Goal: Information Seeking & Learning: Check status

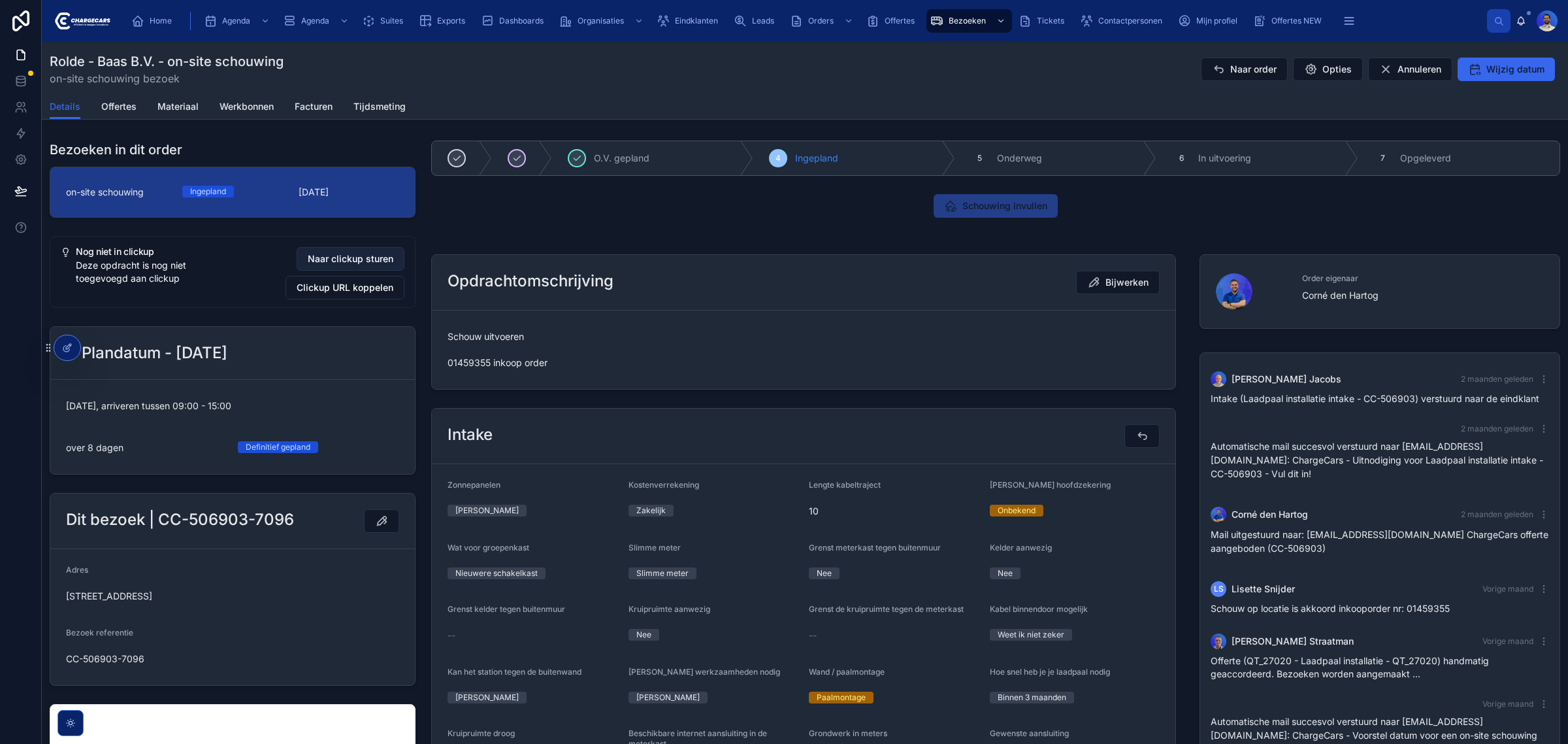
click at [356, 260] on span "Naar clickup sturen" at bounding box center [350, 258] width 85 height 13
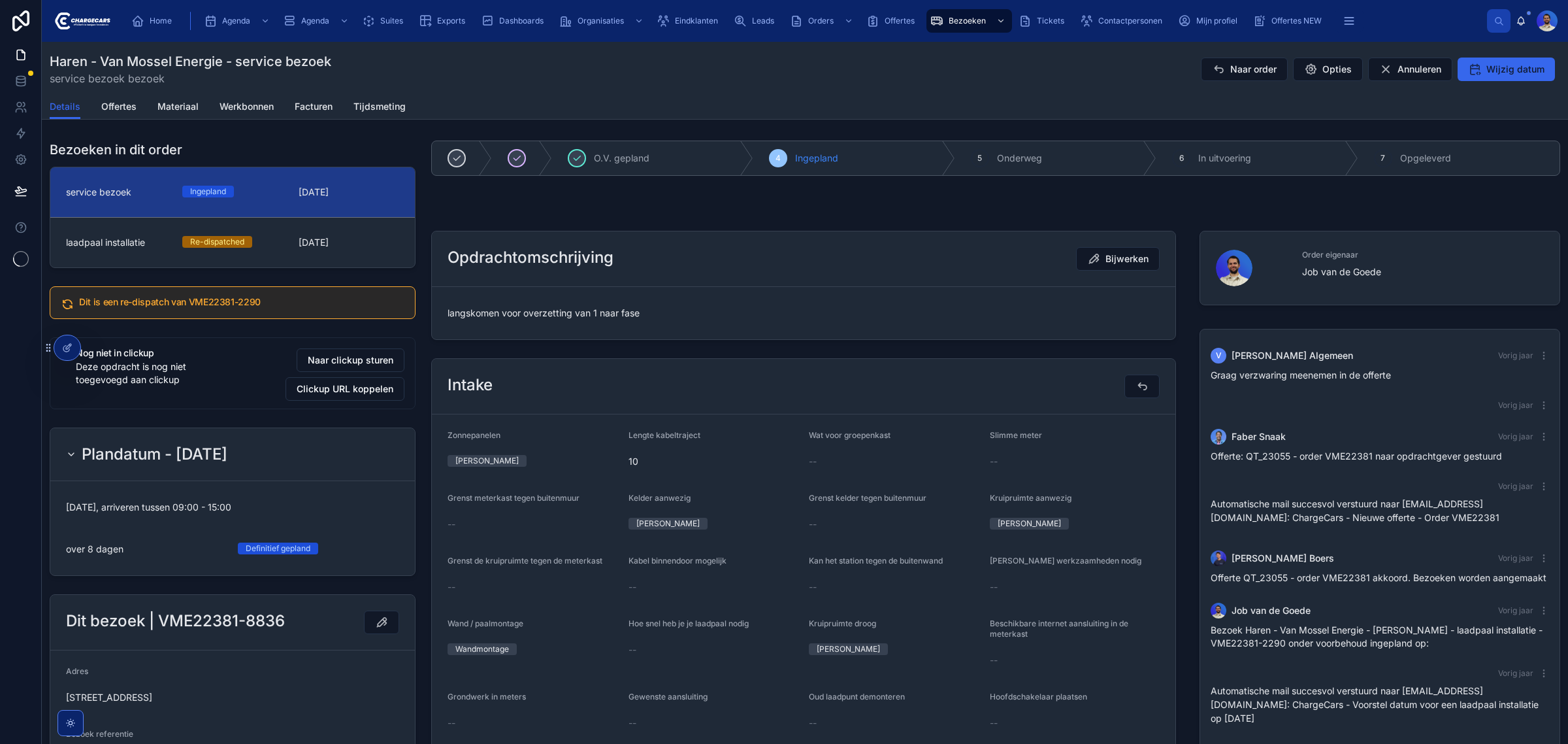
scroll to position [138, 0]
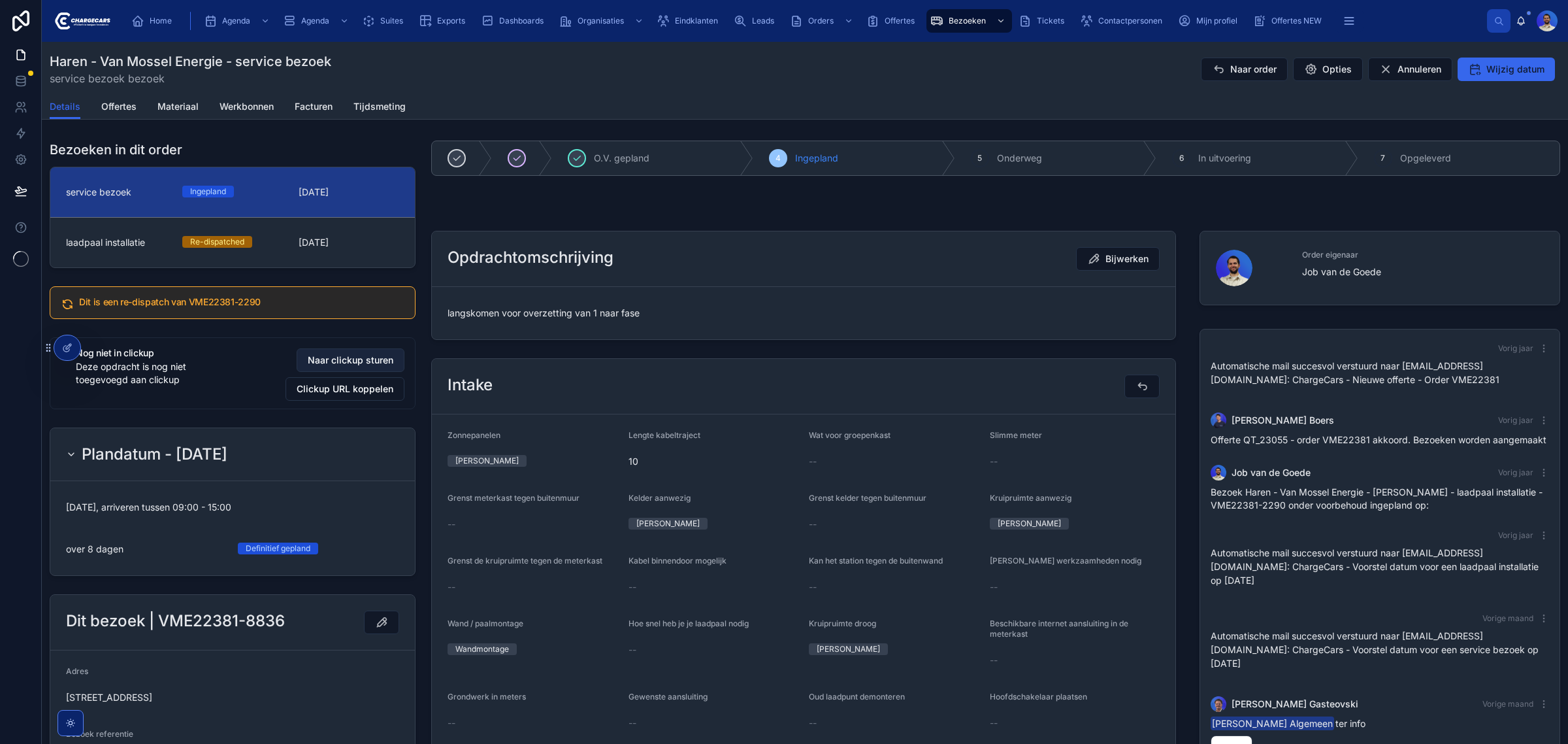
click at [347, 360] on span "Naar clickup sturen" at bounding box center [350, 360] width 85 height 13
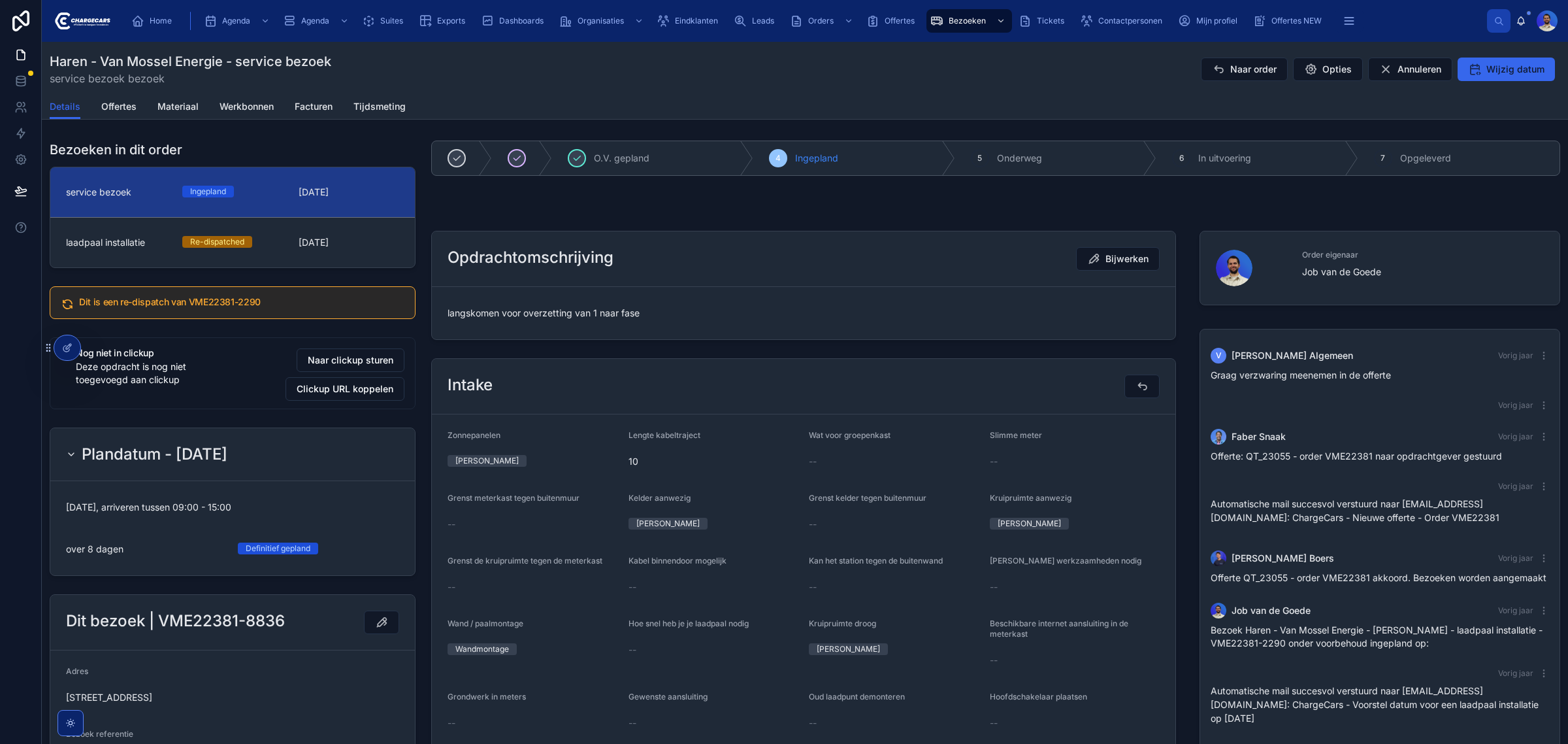
scroll to position [138, 0]
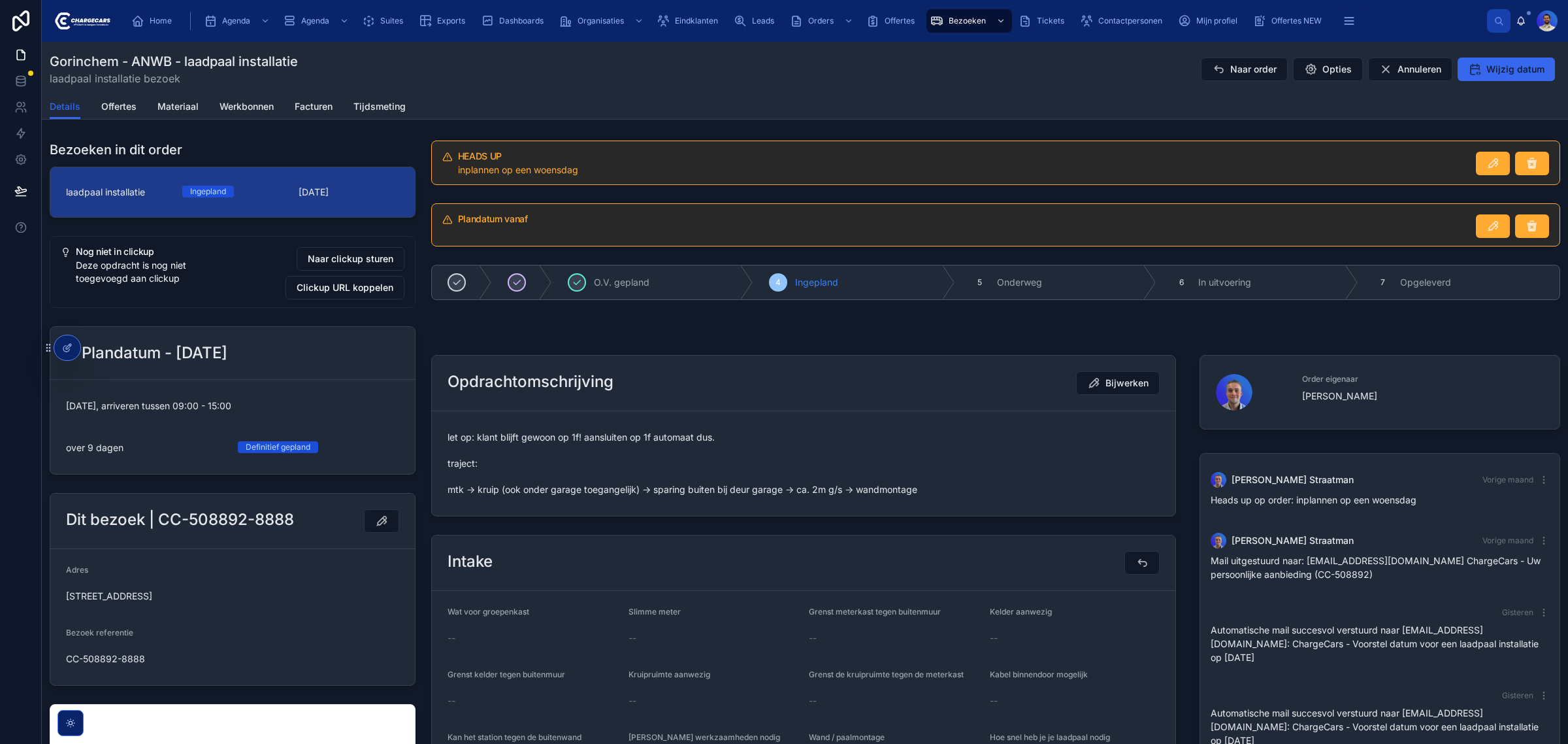
click at [348, 397] on div "[DATE], arriveren tussen 09:00 - 15:00" at bounding box center [233, 406] width 333 height 21
click at [343, 251] on button "Naar clickup sturen" at bounding box center [350, 258] width 108 height 24
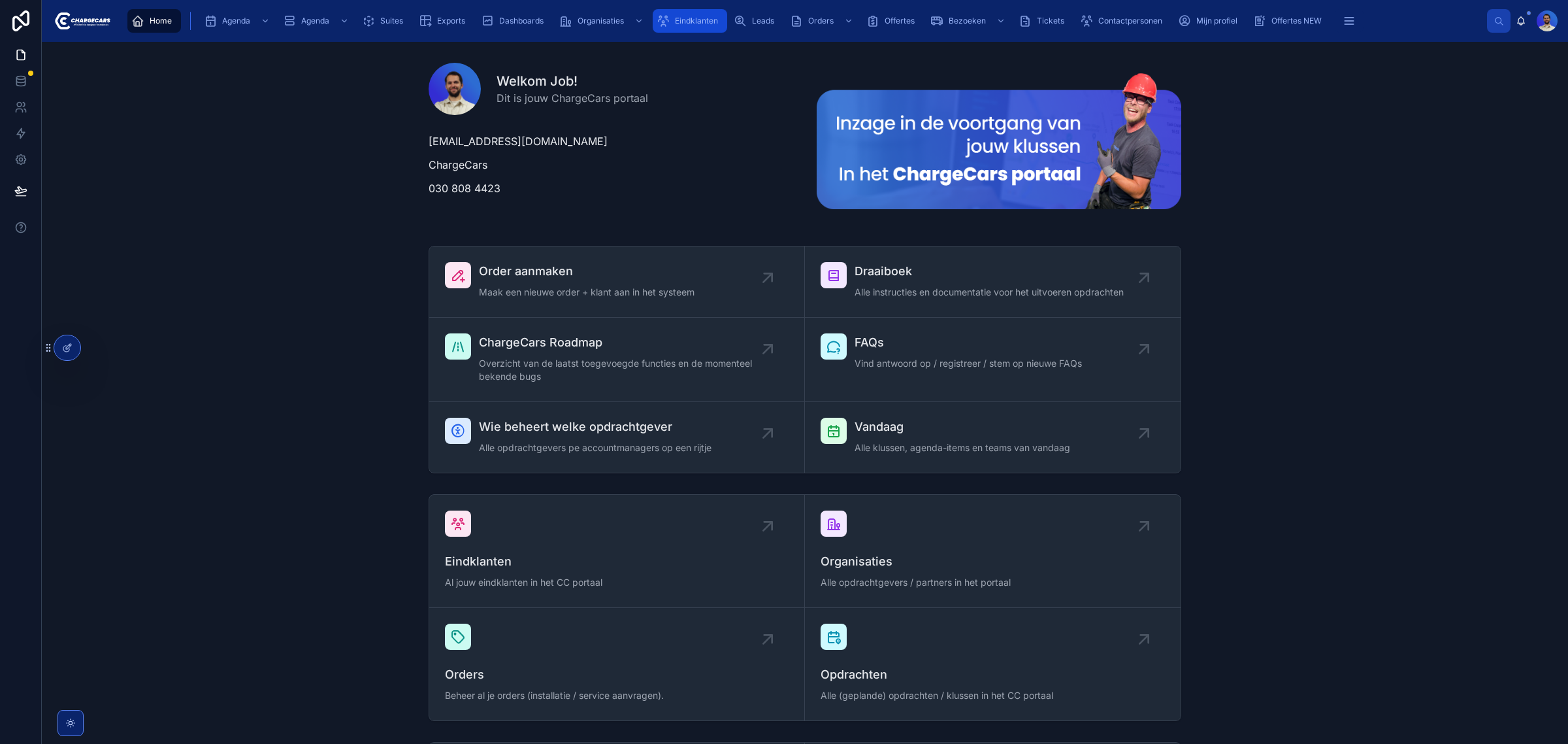
click at [712, 15] on span "Eindklanten" at bounding box center [697, 21] width 43 height 11
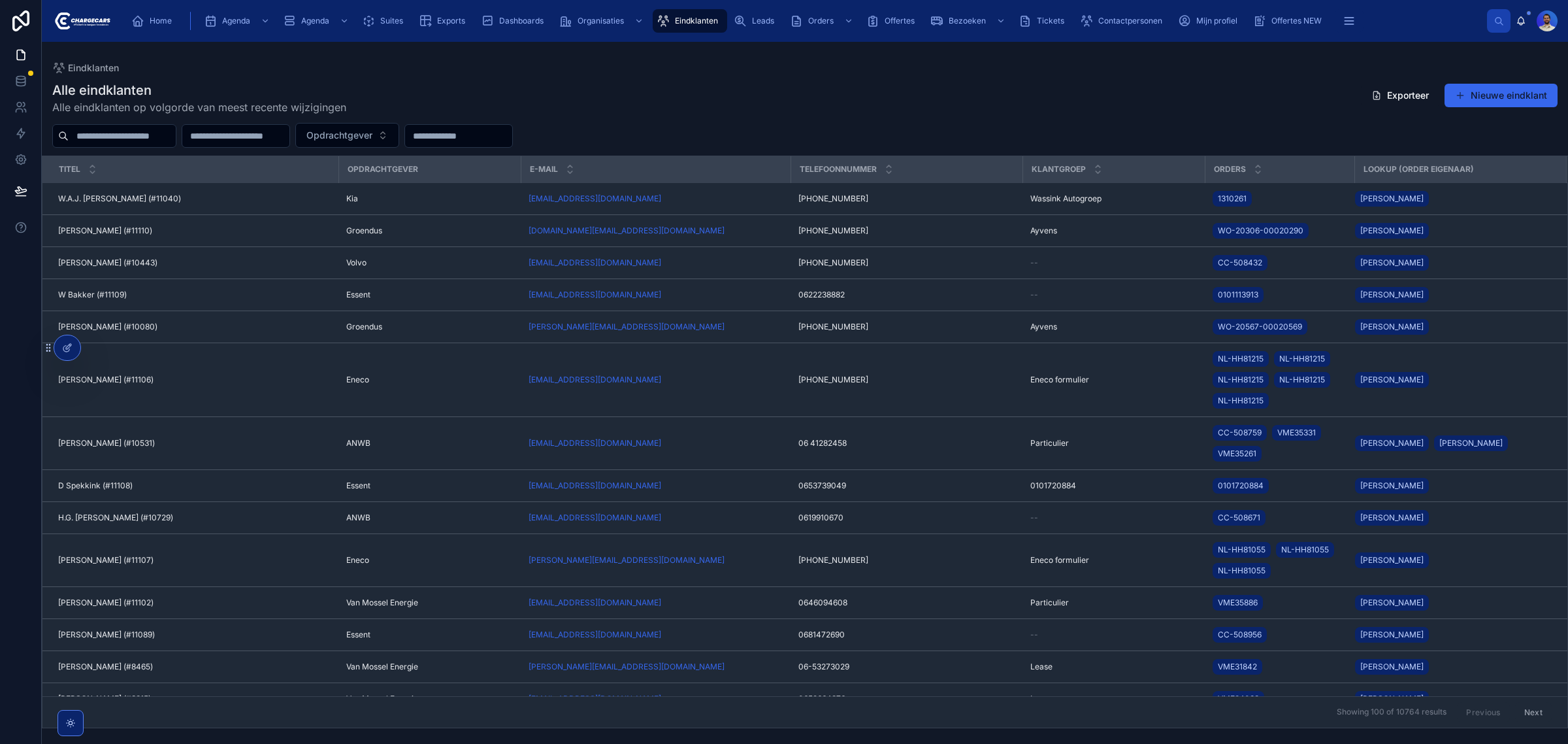
click at [148, 138] on input "text" at bounding box center [121, 136] width 107 height 18
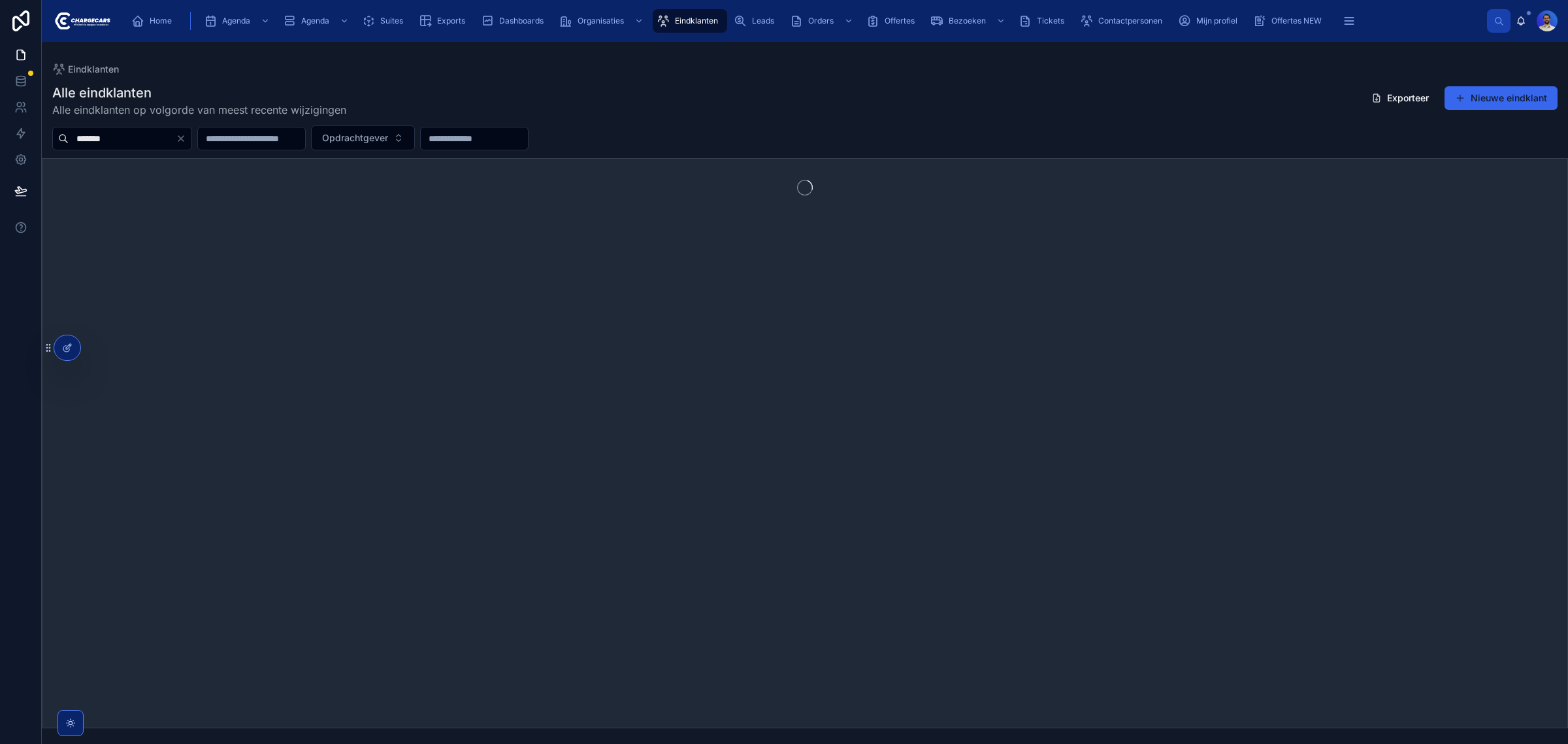
type input "*******"
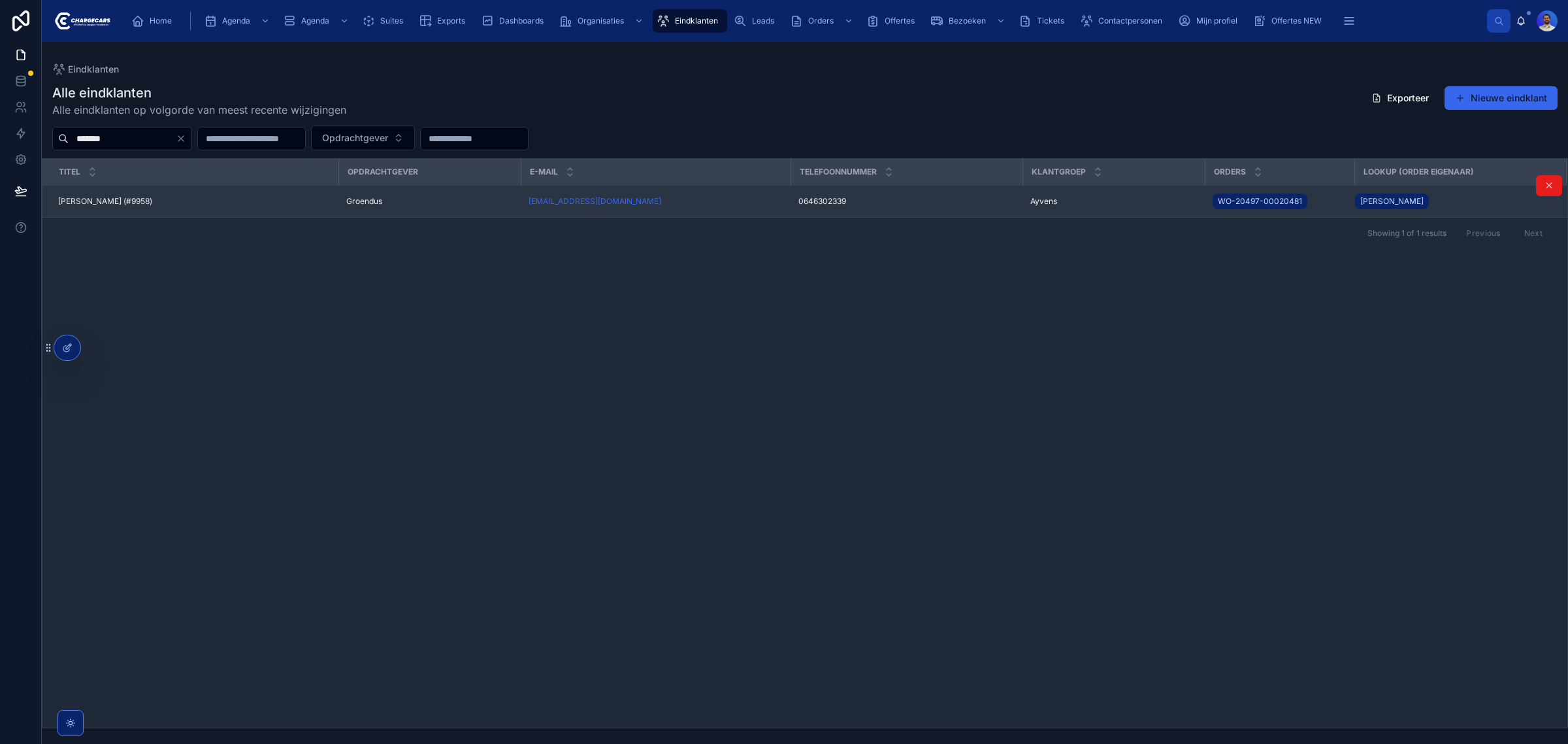
click at [750, 210] on td "annevenneri@hotmail.com" at bounding box center [655, 202] width 270 height 32
click at [773, 207] on div "annevenneri@hotmail.com" at bounding box center [655, 201] width 254 height 11
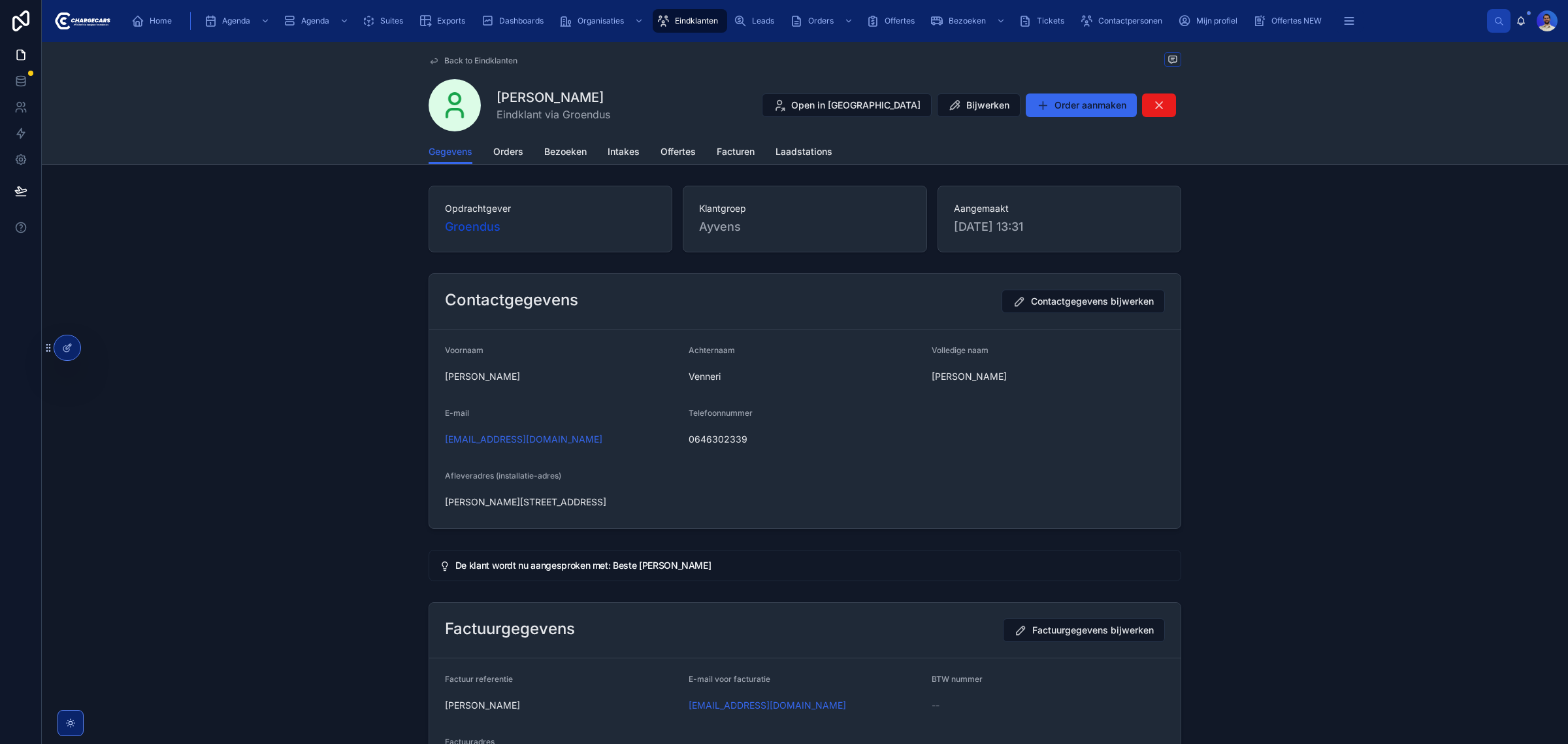
click at [482, 152] on div "Gegevens Orders Bezoeken Intakes Offertes Facturen Laadstations" at bounding box center [805, 151] width 753 height 25
click at [503, 151] on span "Orders" at bounding box center [508, 151] width 30 height 13
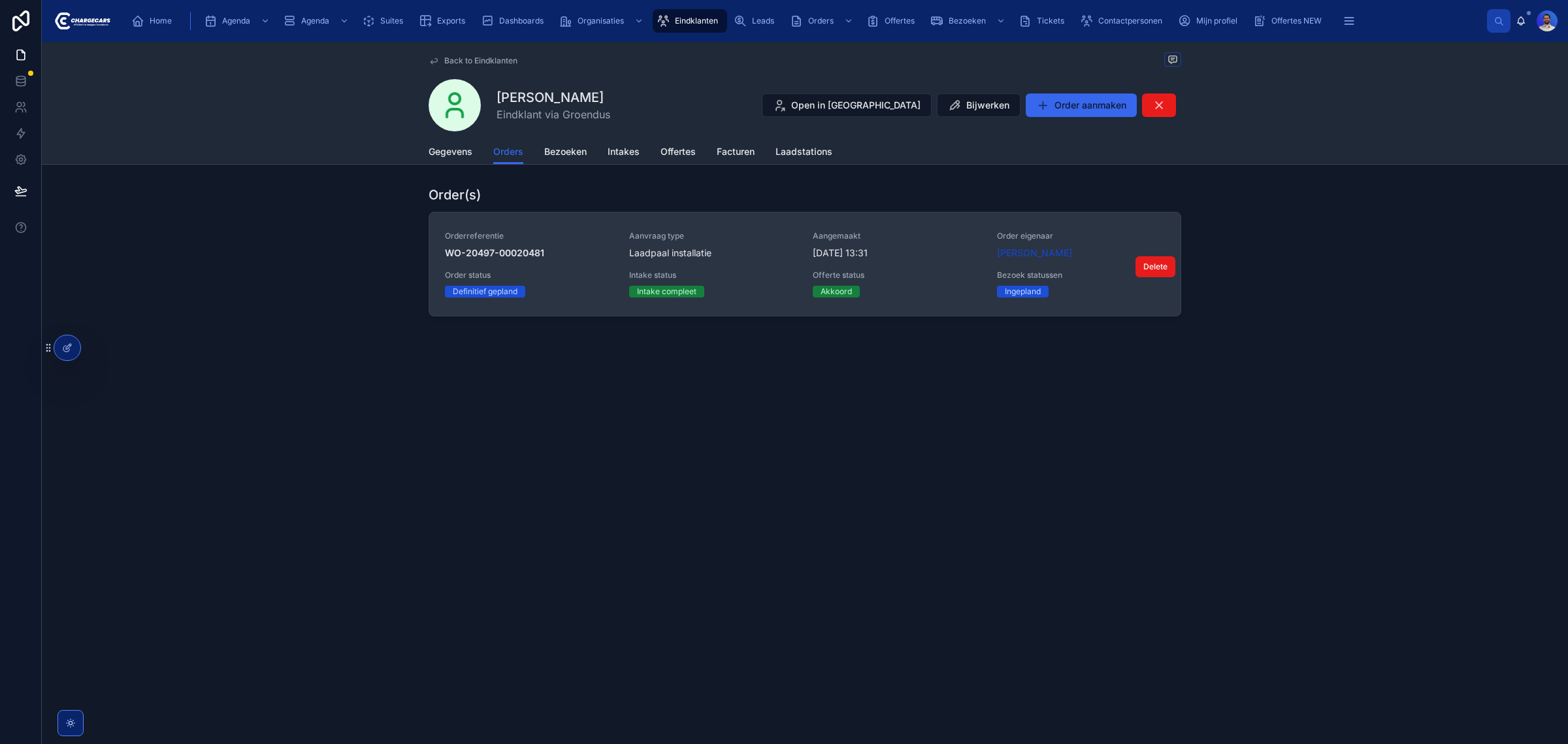
click at [933, 246] on div "Aangemaakt 6-8-2025 13:31" at bounding box center [897, 244] width 168 height 28
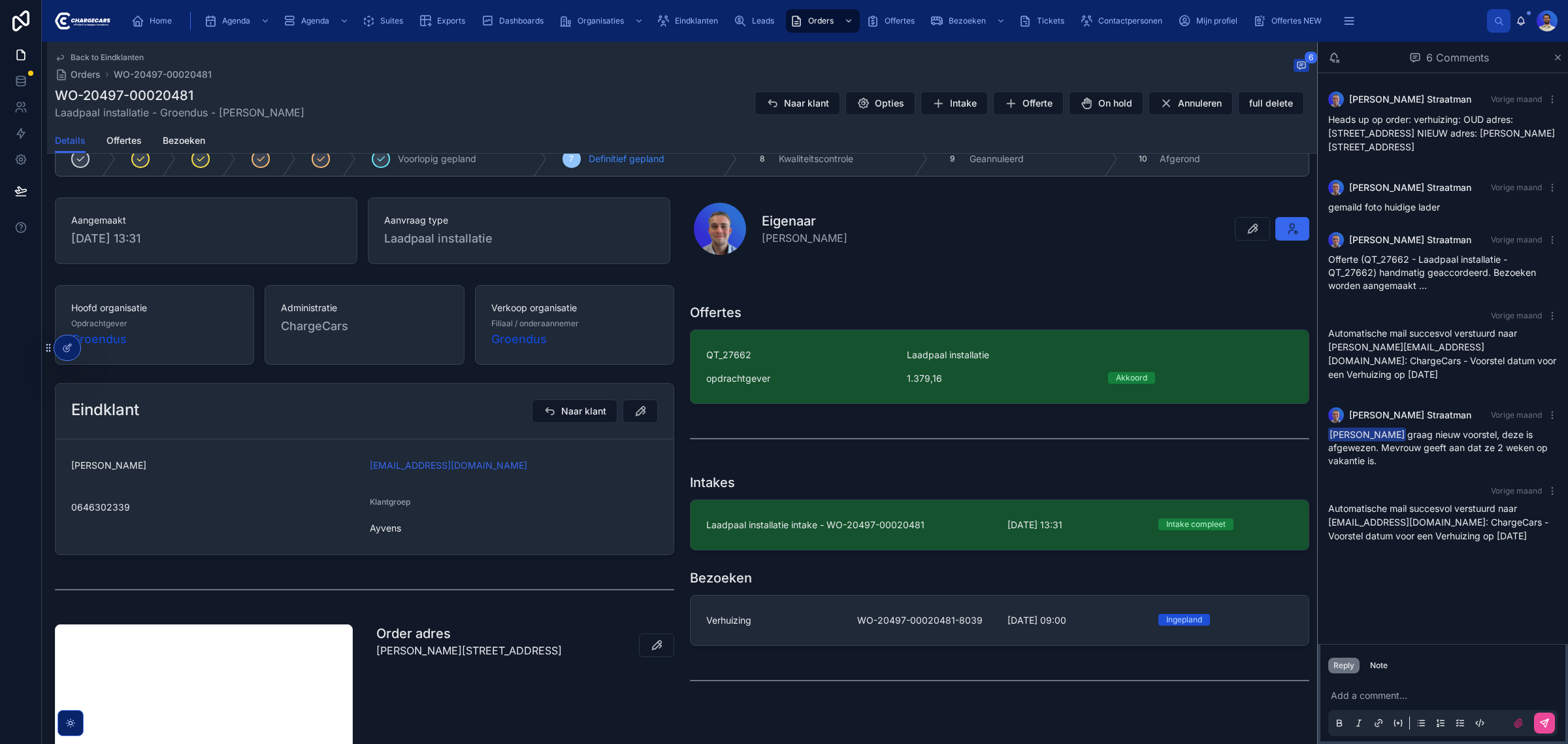
scroll to position [245, 0]
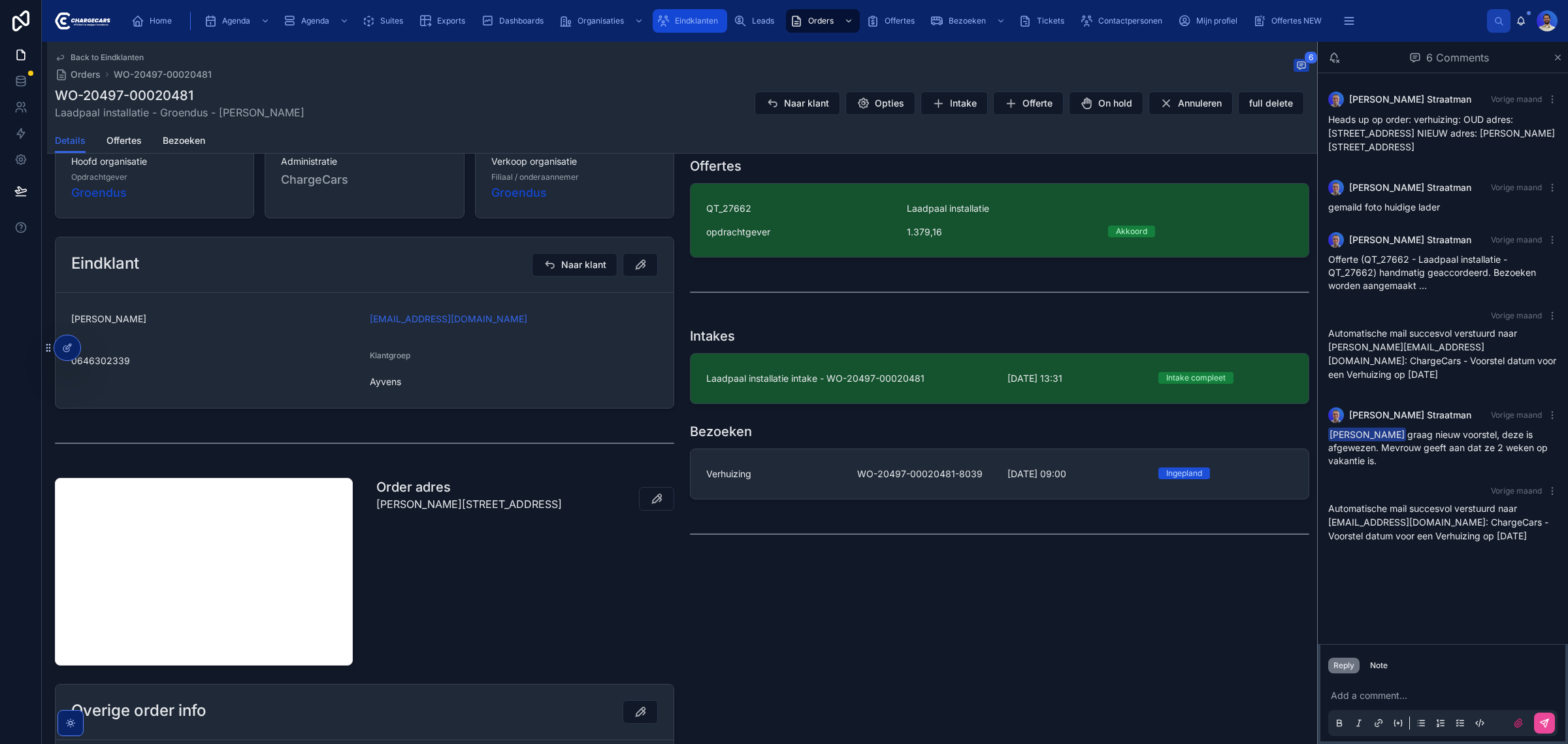
click at [685, 21] on span "Eindklanten" at bounding box center [697, 21] width 43 height 11
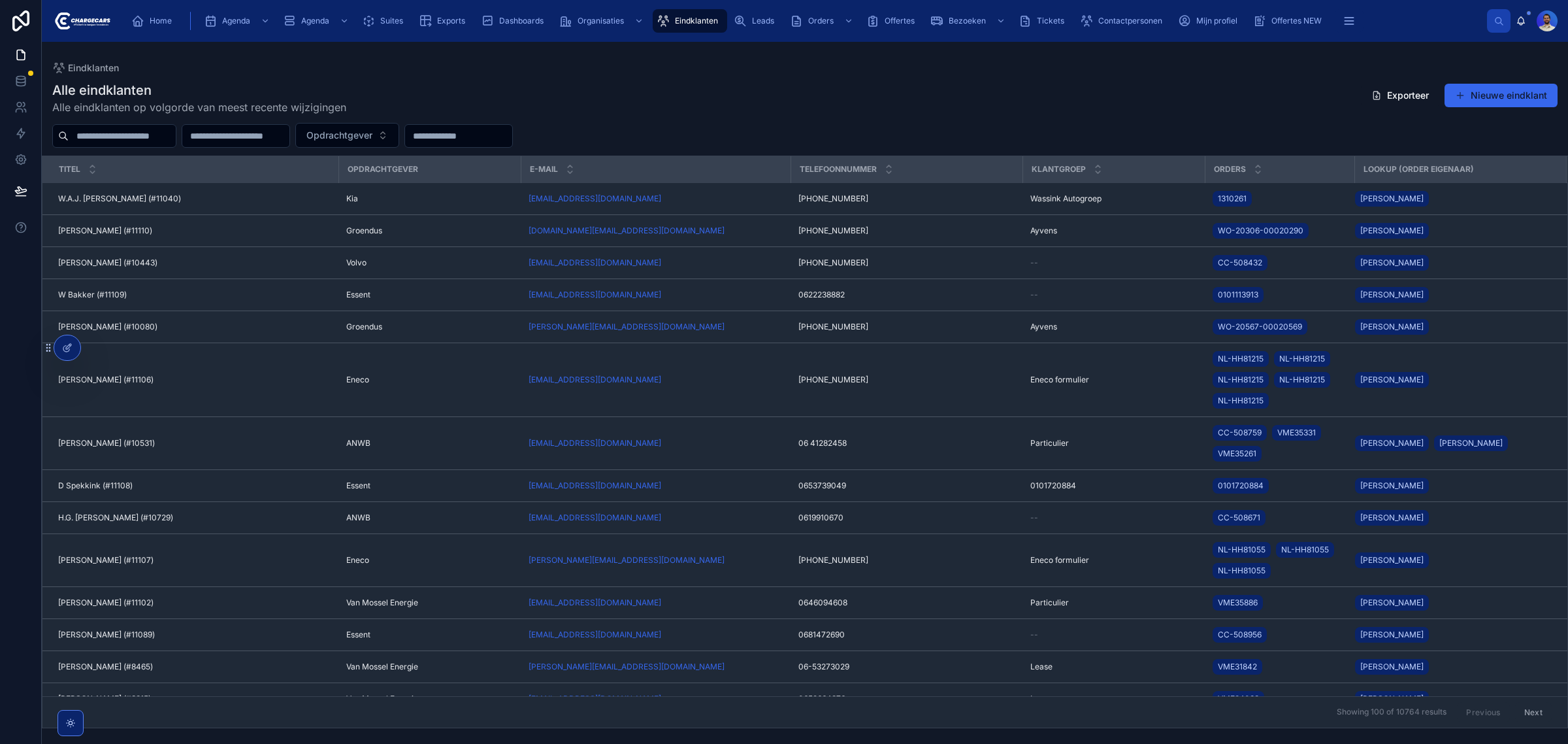
click at [85, 136] on input "text" at bounding box center [121, 136] width 107 height 18
type input "******"
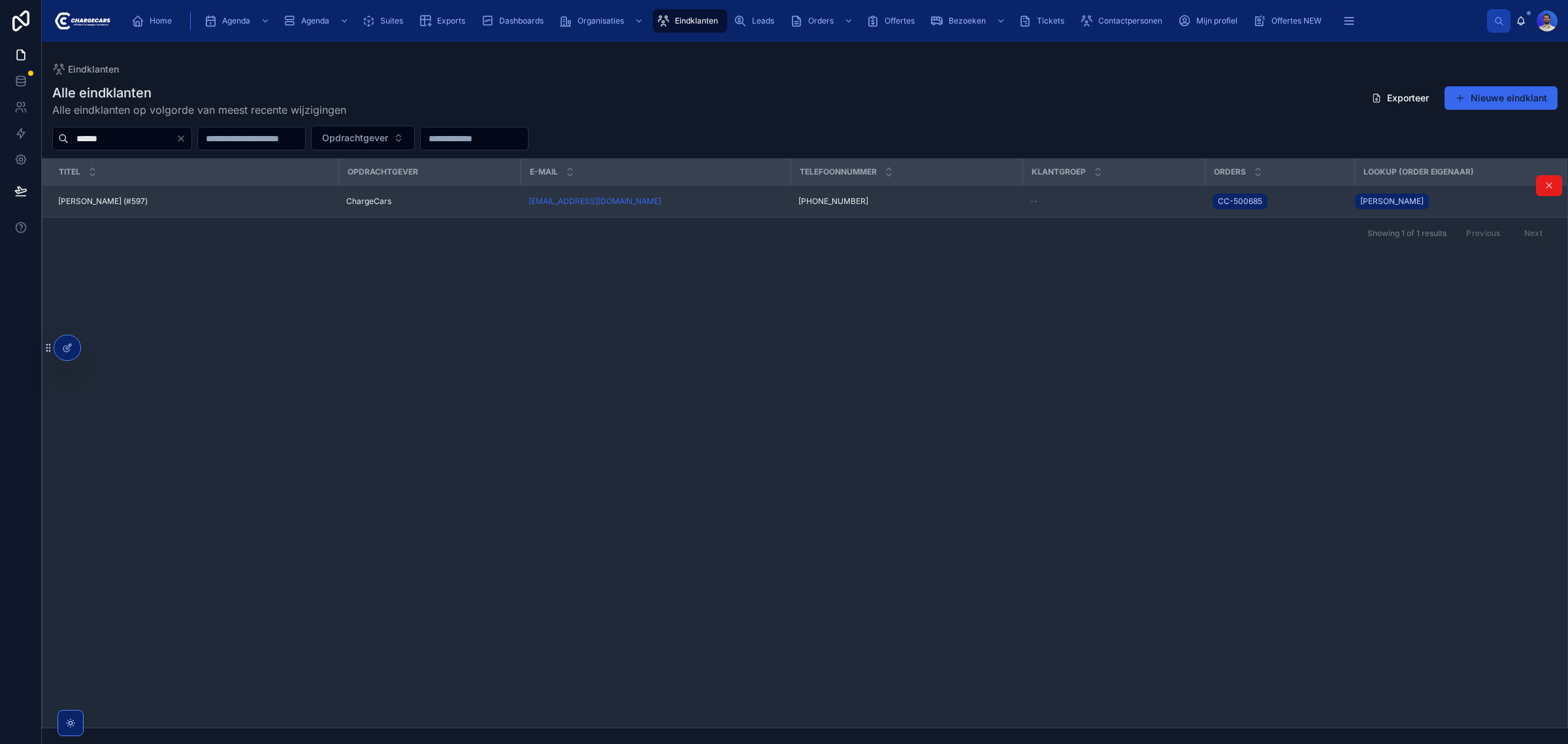
click at [121, 207] on span "Martin Hoegee (#597)" at bounding box center [103, 201] width 90 height 11
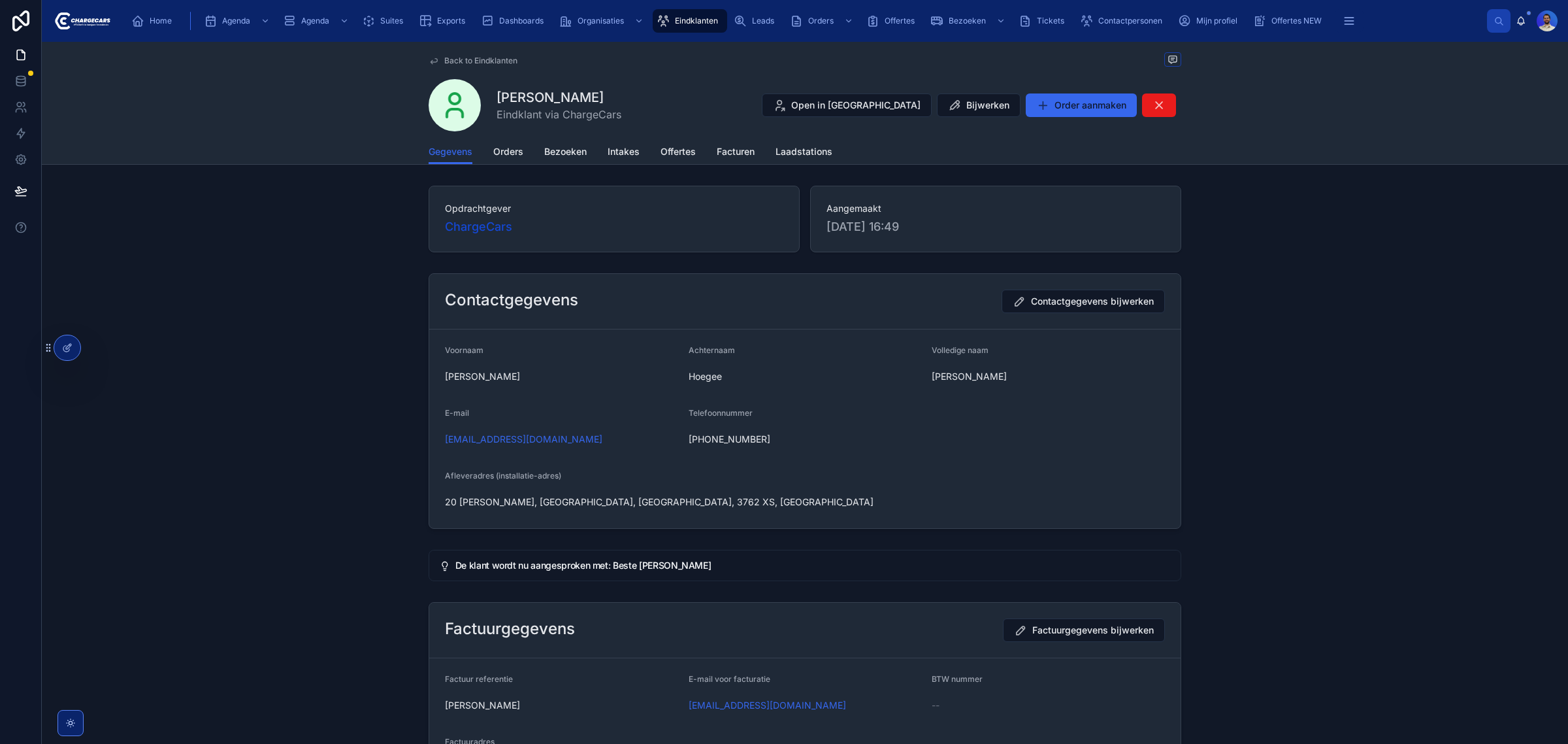
click at [515, 151] on span "Orders" at bounding box center [508, 151] width 30 height 13
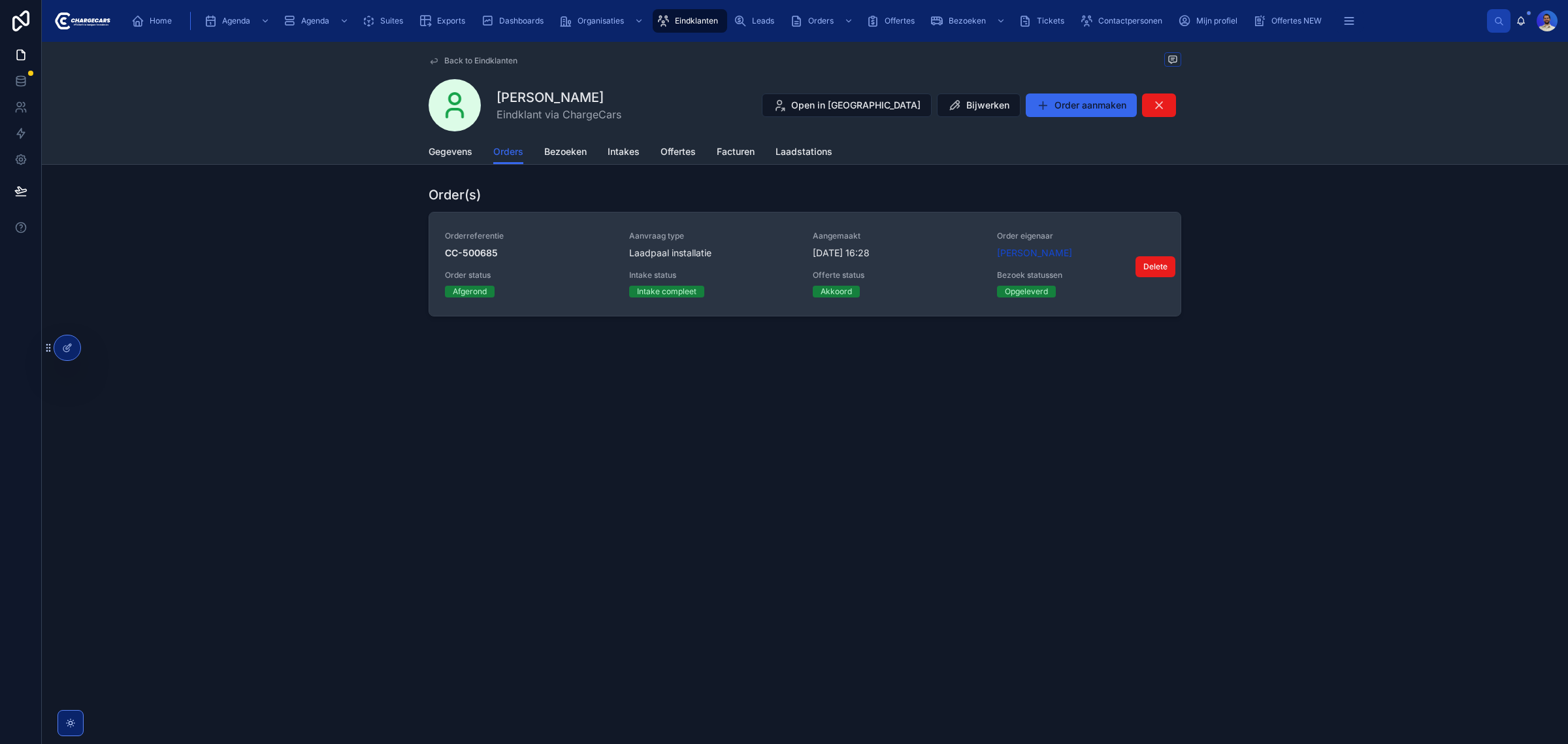
click at [729, 227] on link "Orderreferentie CC-500685 Aanvraag type Laadpaal installatie Aangemaakt 29-5-20…" at bounding box center [805, 264] width 751 height 103
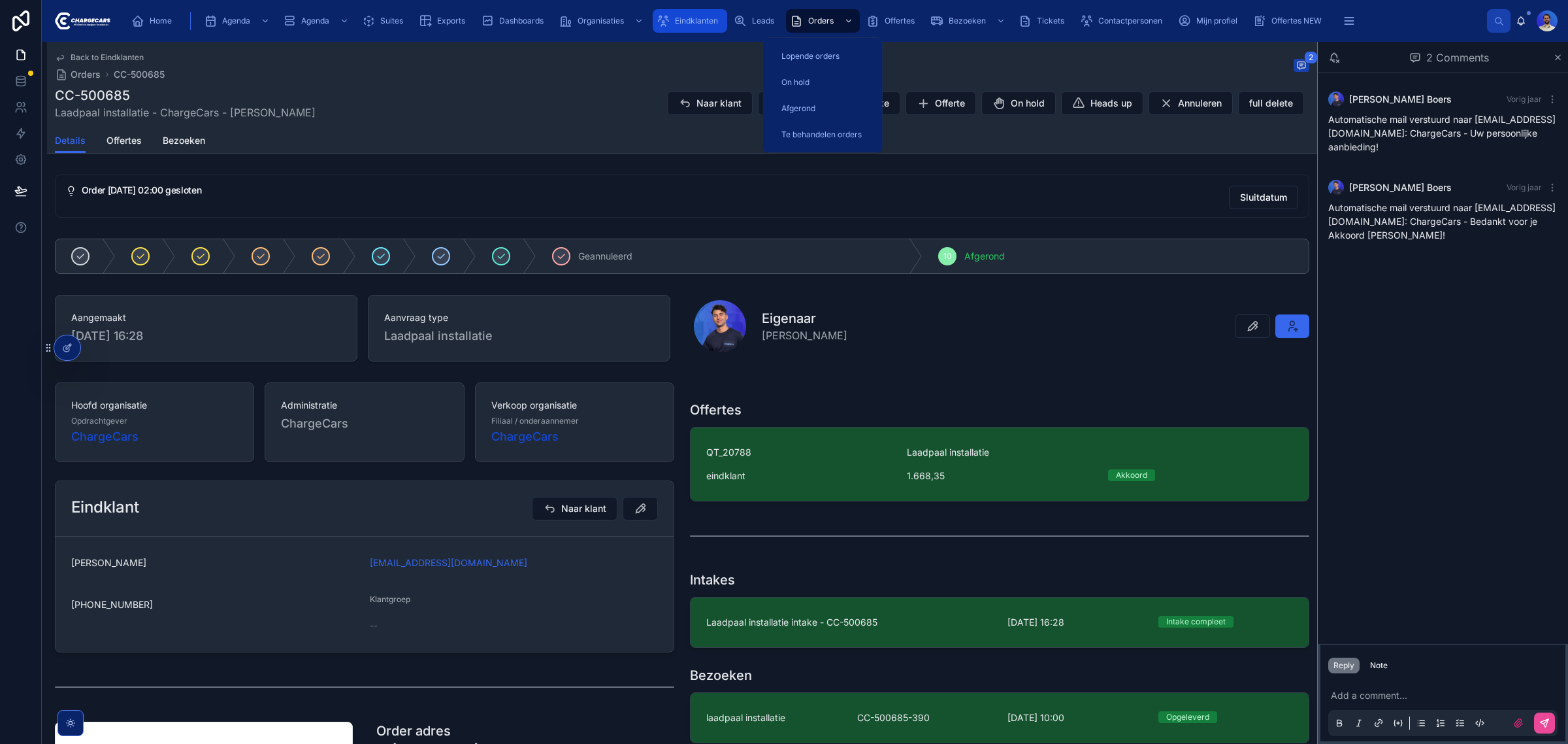
click at [684, 23] on span "Eindklanten" at bounding box center [697, 21] width 43 height 11
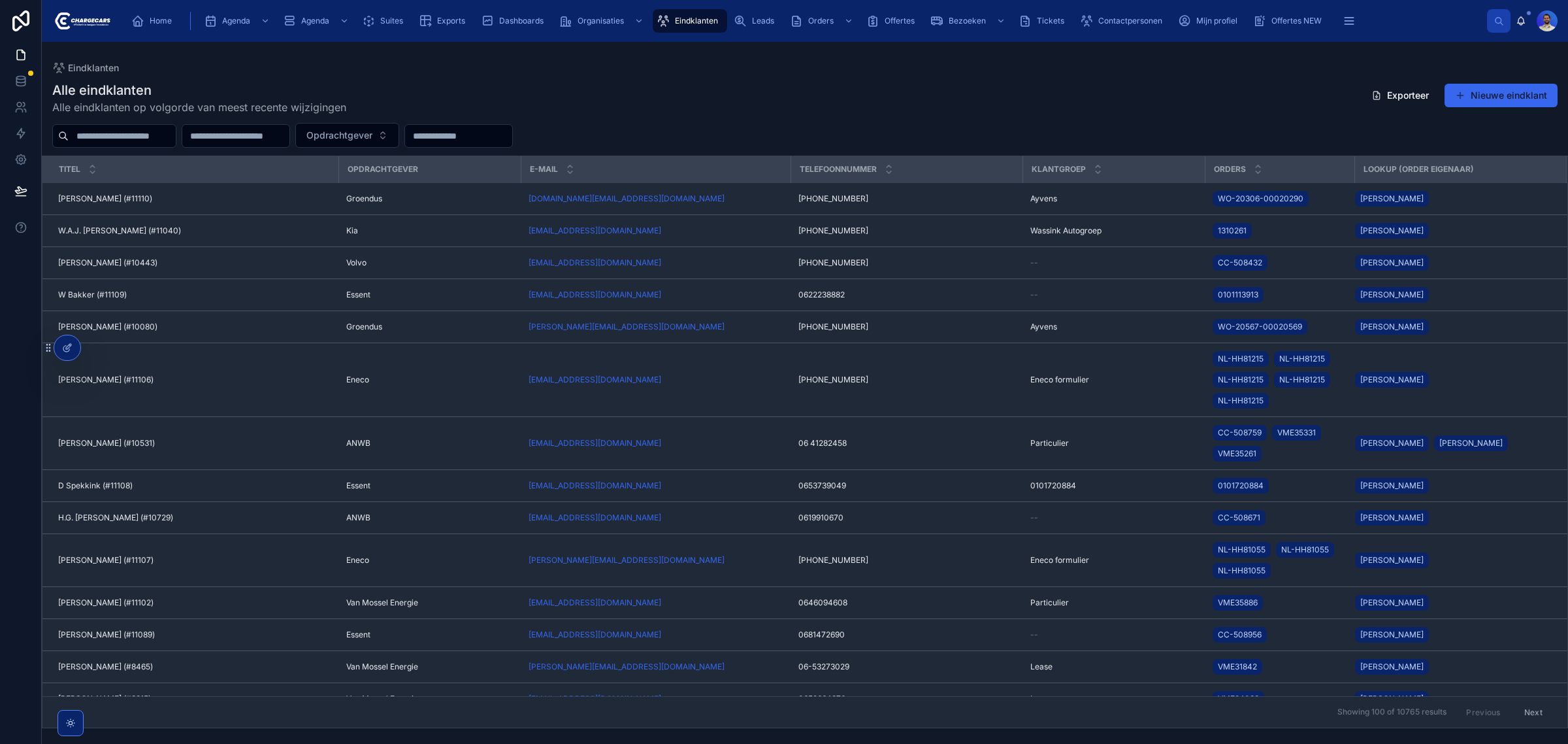
click at [139, 128] on input "text" at bounding box center [121, 136] width 107 height 18
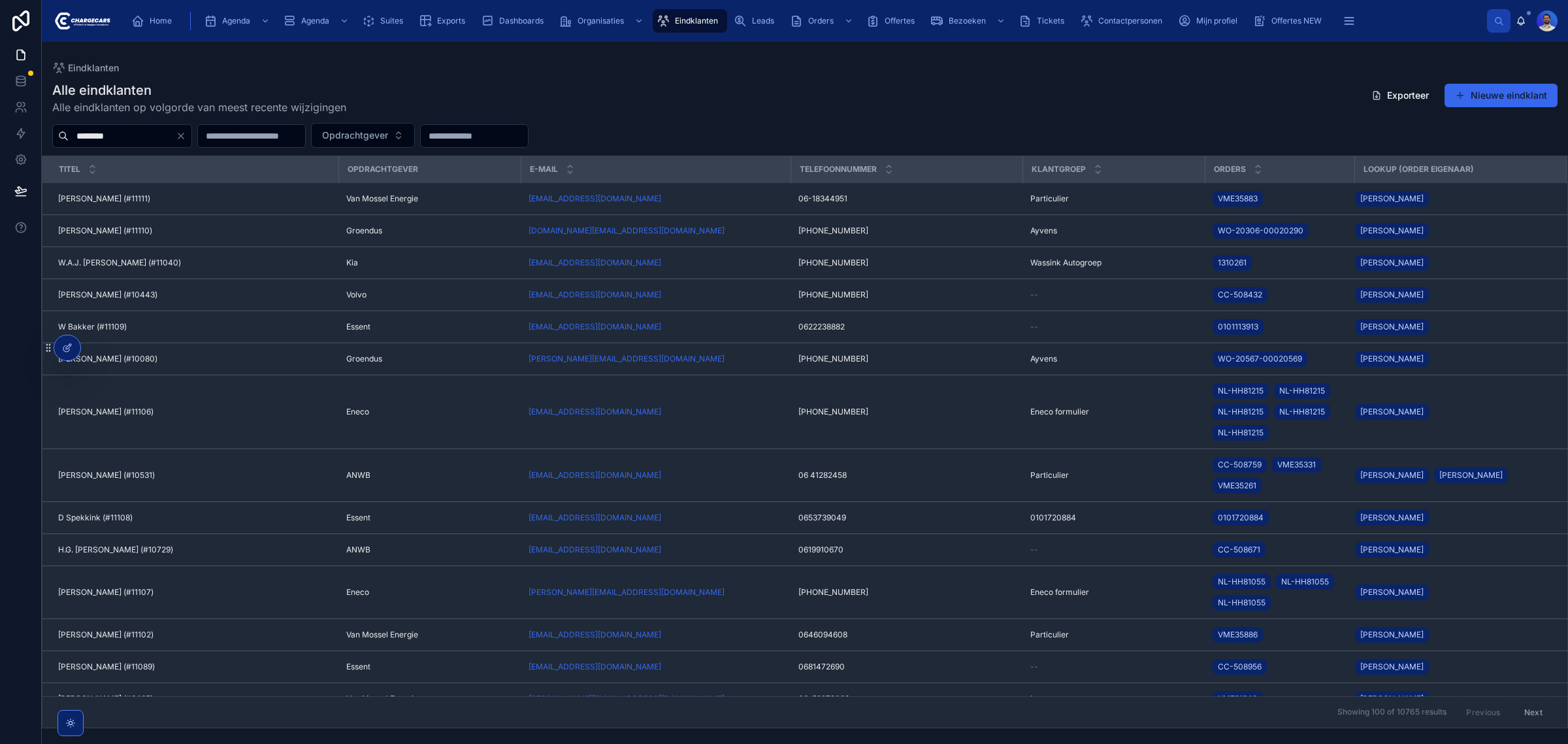
type input "********"
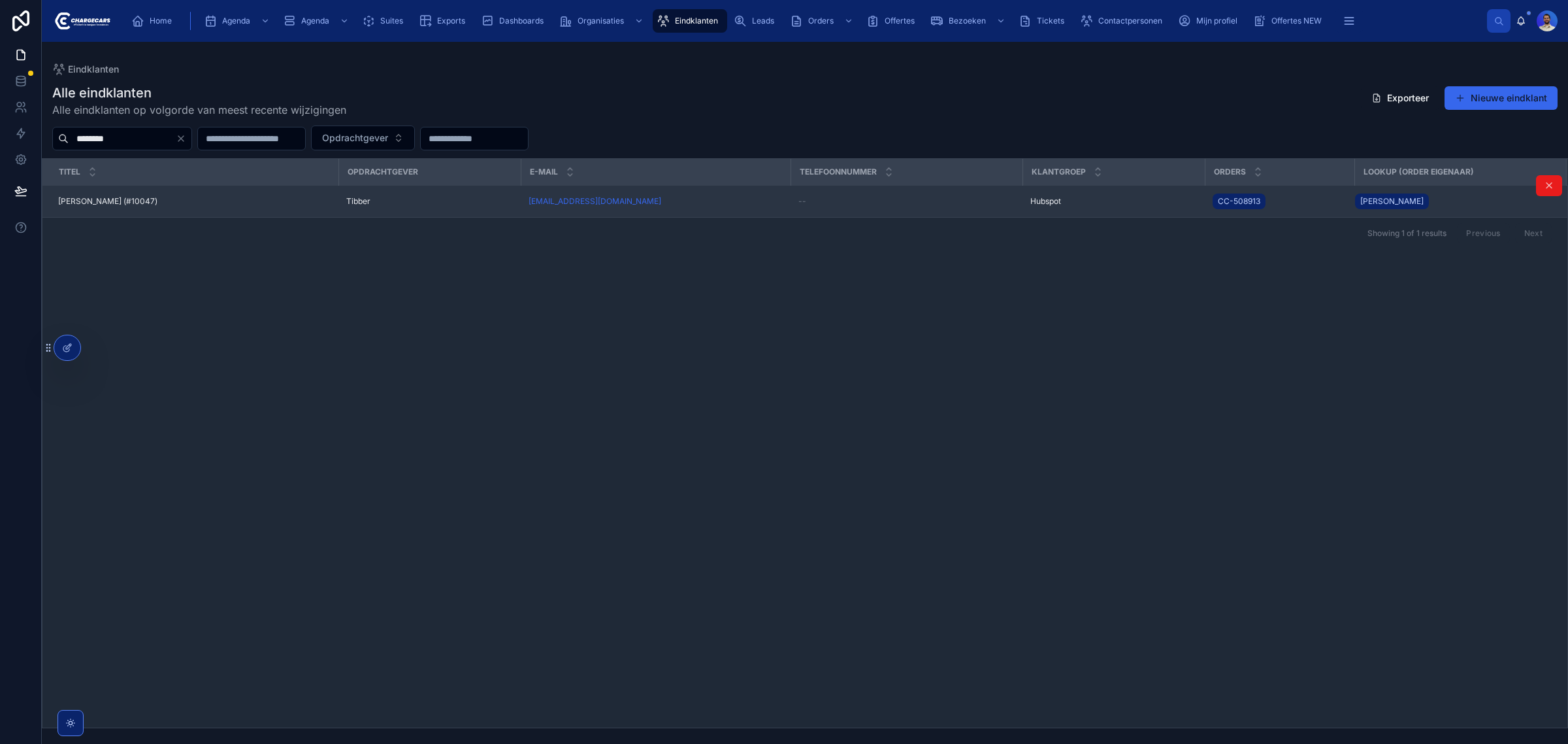
click at [165, 209] on td "Yigal van Gelderen (#10047) Yigal van Gelderen (#10047)" at bounding box center [190, 202] width 296 height 32
click at [142, 199] on span "Yigal van Gelderen (#10047)" at bounding box center [108, 201] width 99 height 11
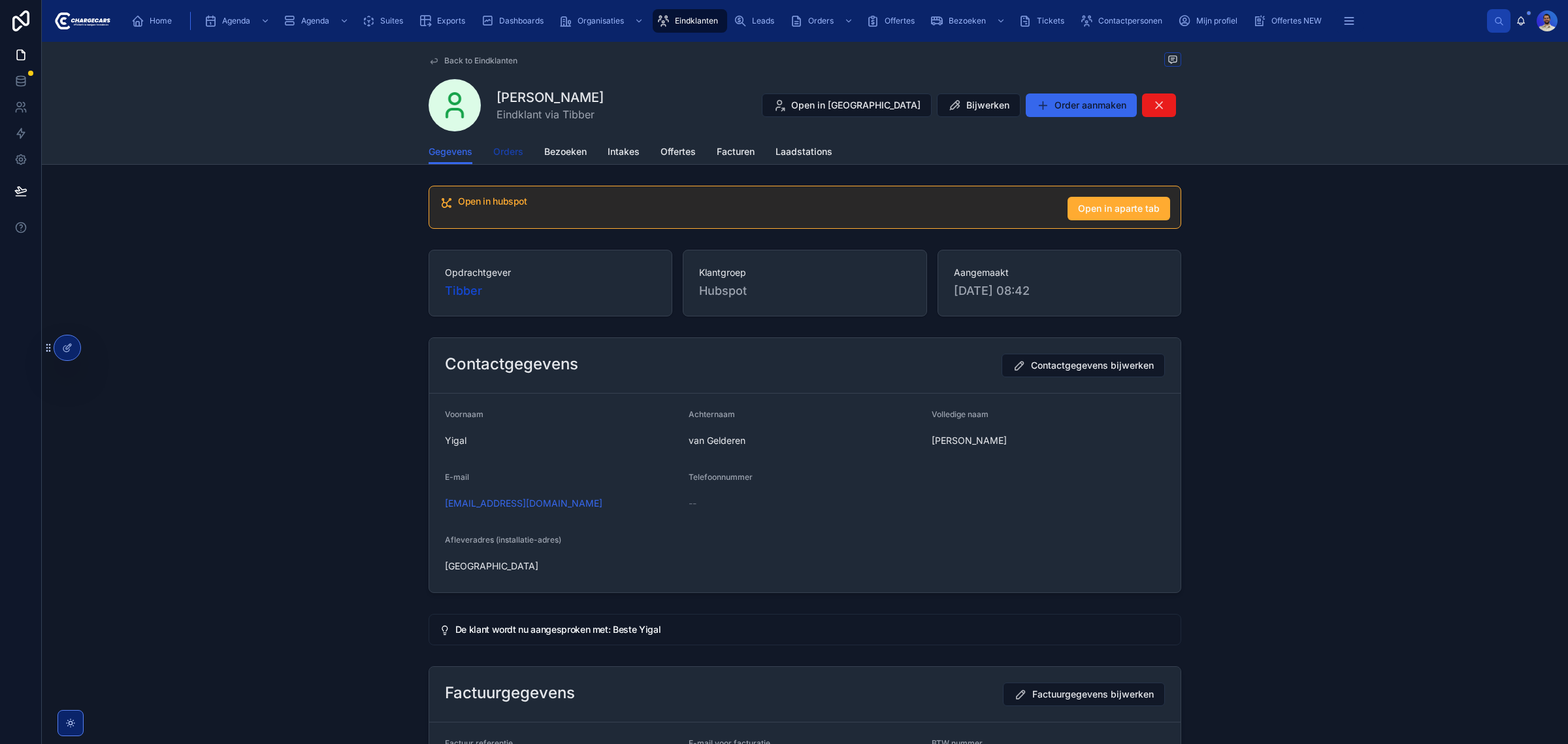
click at [509, 155] on span "Orders" at bounding box center [508, 151] width 30 height 13
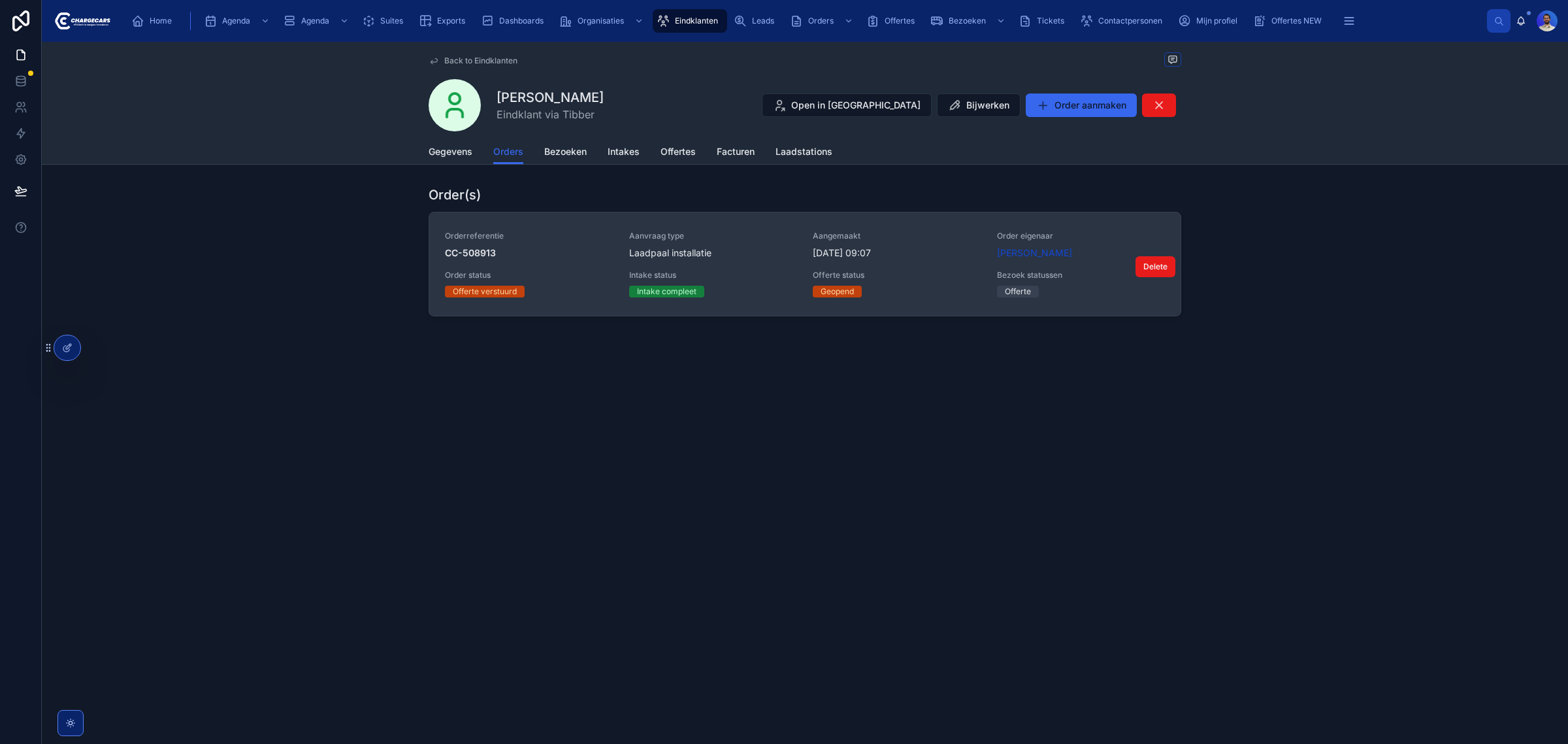
click at [794, 246] on div "Aanvraag type Laadpaal installatie" at bounding box center [713, 244] width 168 height 28
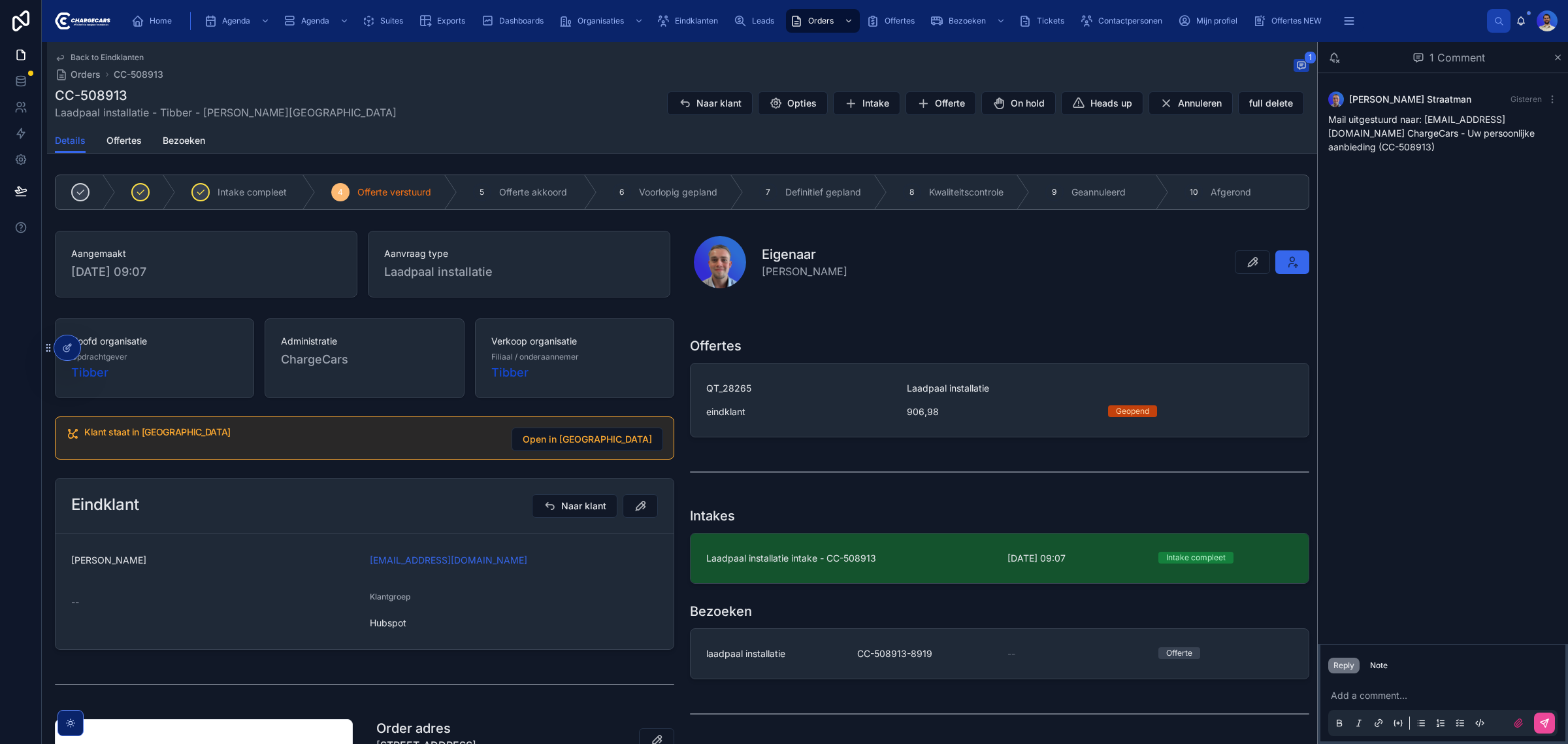
click at [1407, 390] on div "Lars Straatman Gisteren Mail uitgestuurd naar: yigalvangelderen@gmail.com Charg…" at bounding box center [1443, 358] width 250 height 570
click at [680, 35] on div "Home Agenda Agenda Suites Exports Dashboards Organisaties Eindklanten Leads Ord…" at bounding box center [804, 21] width 1527 height 42
click at [684, 24] on span "Eindklanten" at bounding box center [697, 21] width 43 height 11
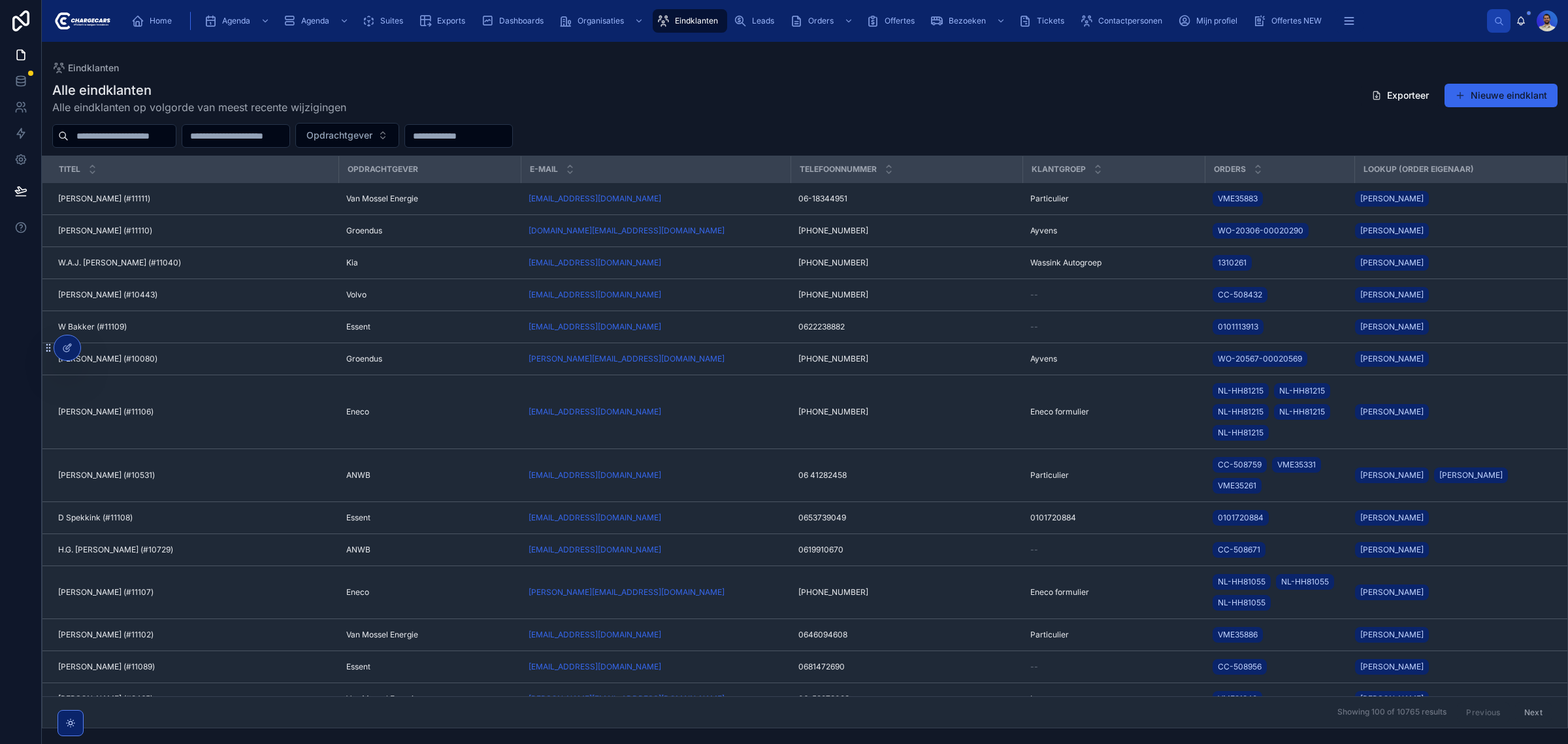
click at [103, 132] on input "text" at bounding box center [121, 136] width 107 height 18
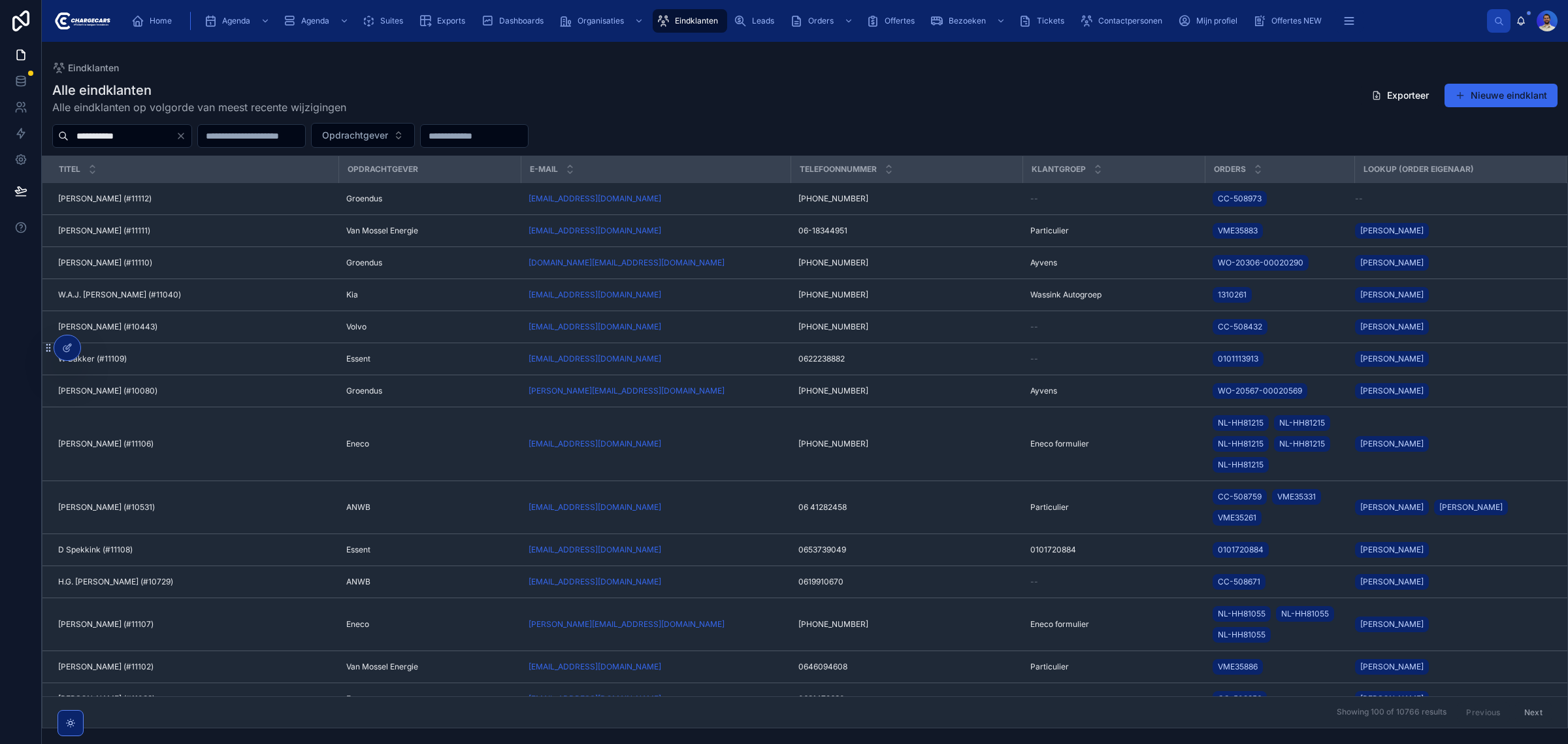
type input "**********"
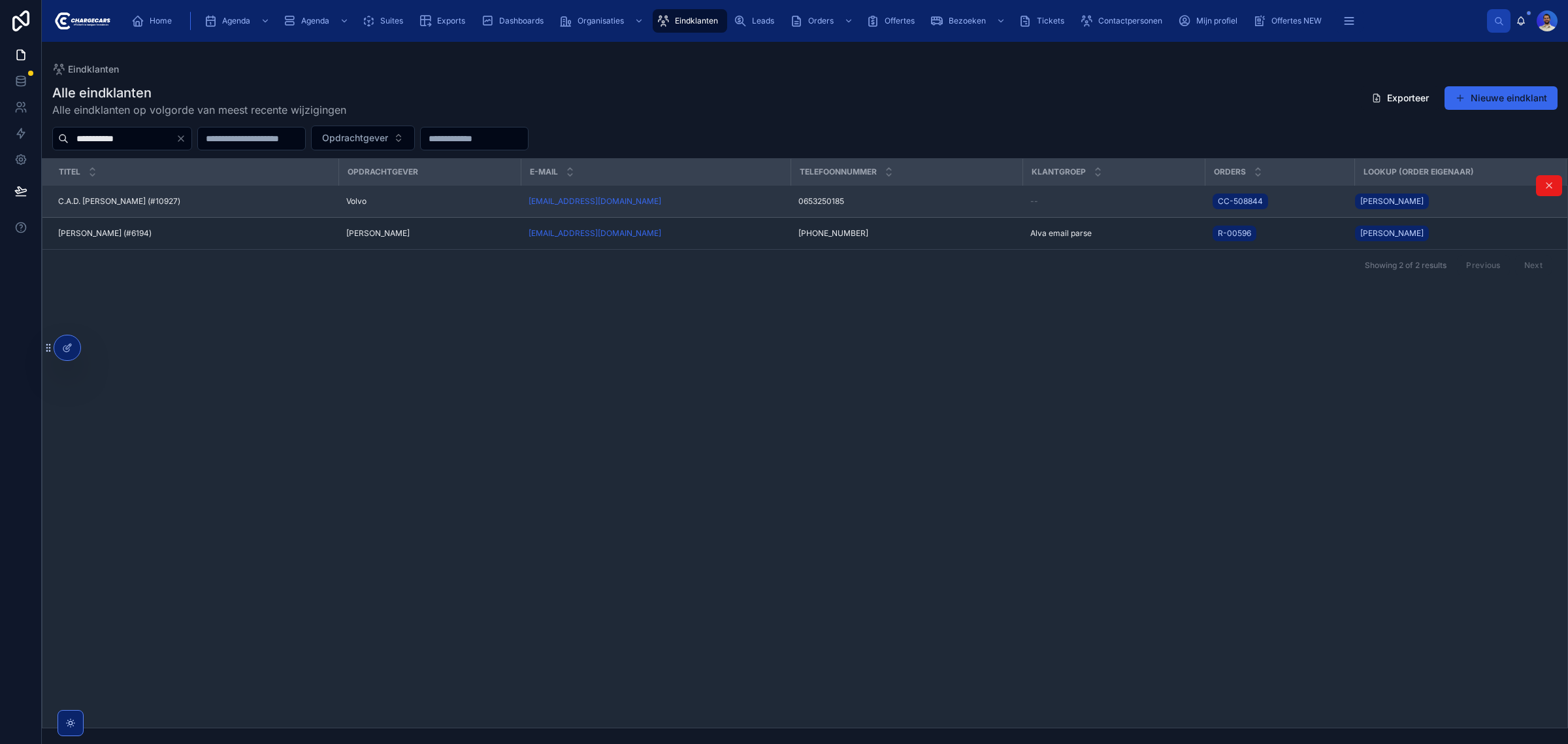
click at [171, 197] on span "C.A.D. van Houwelingen (#10927)" at bounding box center [119, 201] width 122 height 11
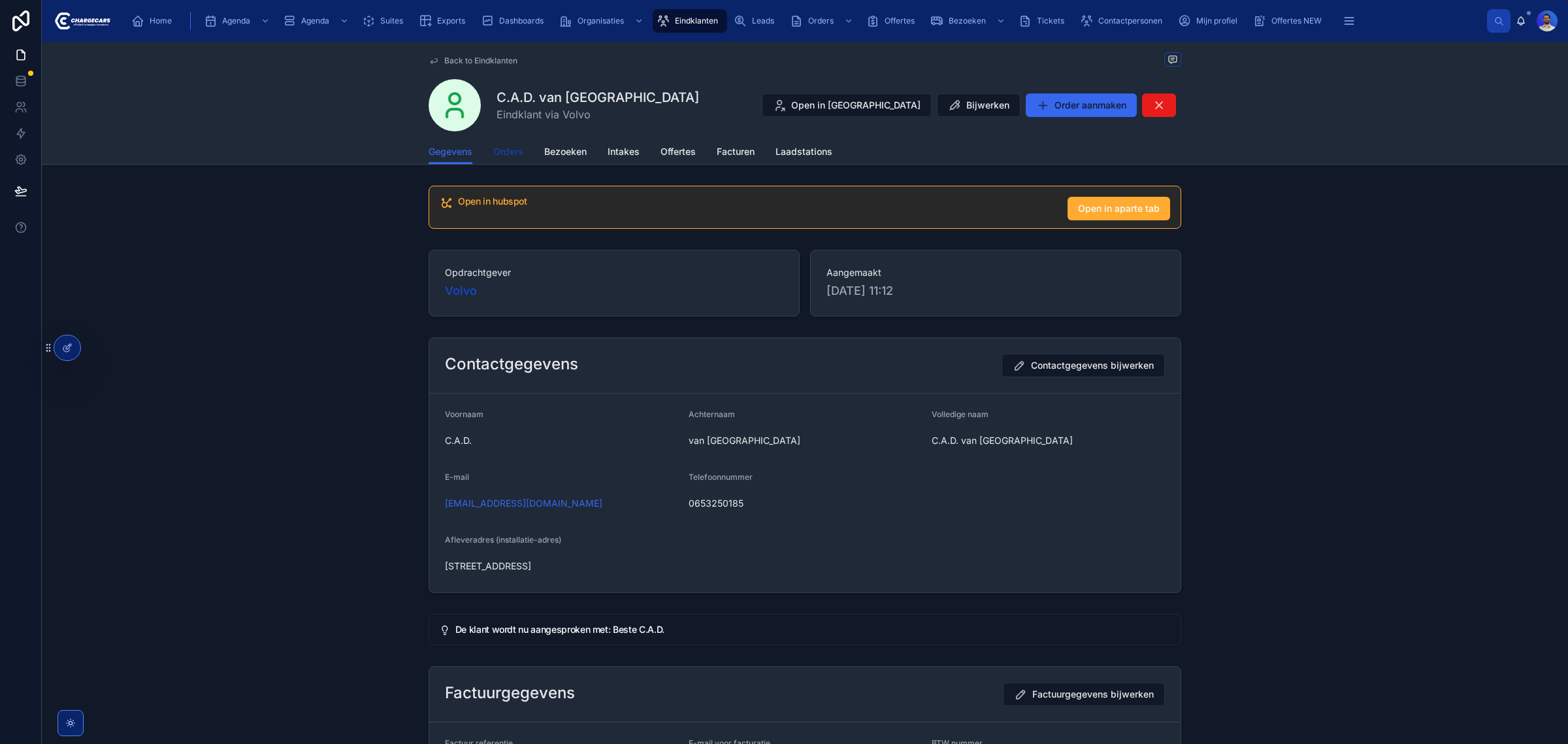
click at [496, 140] on link "Orders" at bounding box center [508, 153] width 30 height 26
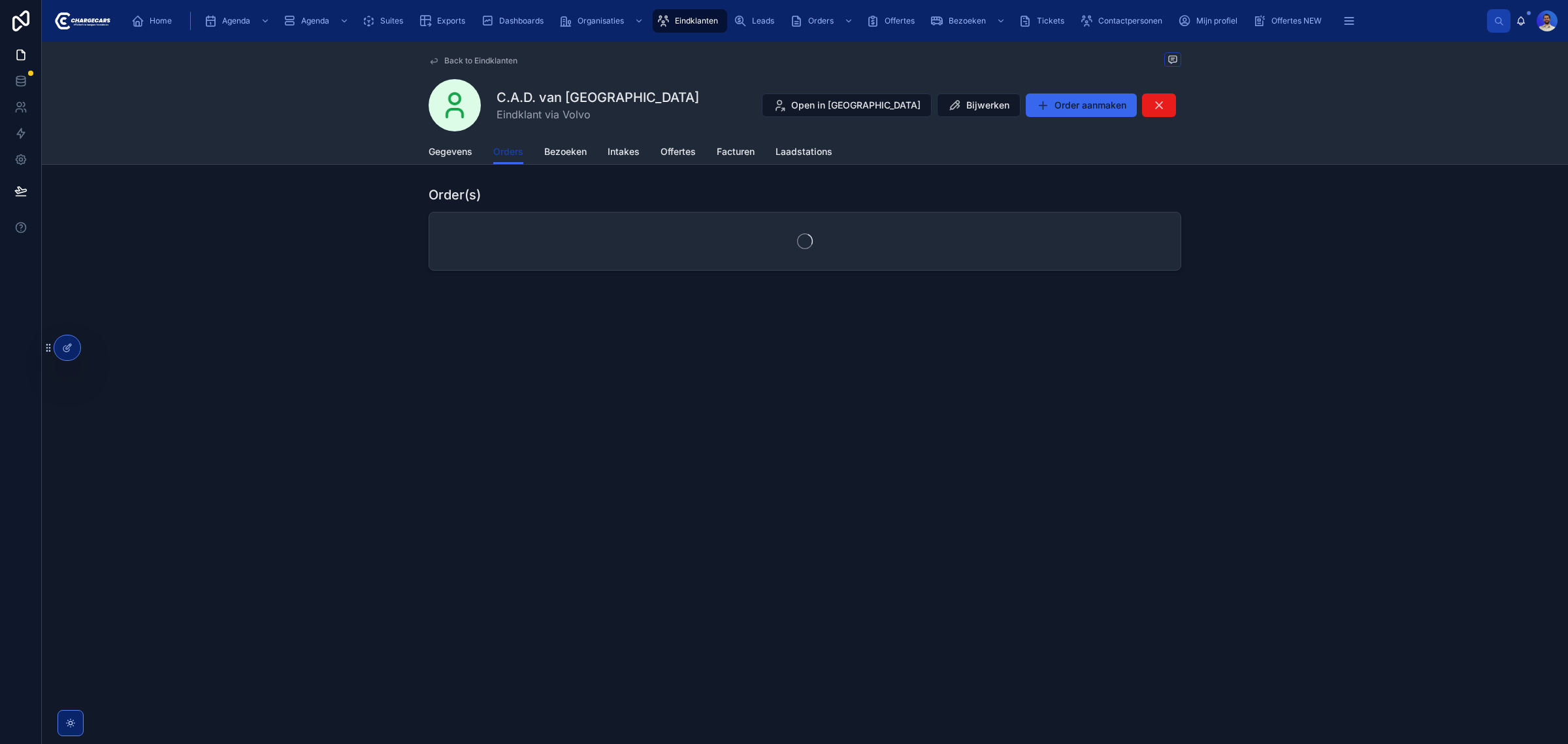
click at [496, 154] on span "Orders" at bounding box center [508, 151] width 30 height 13
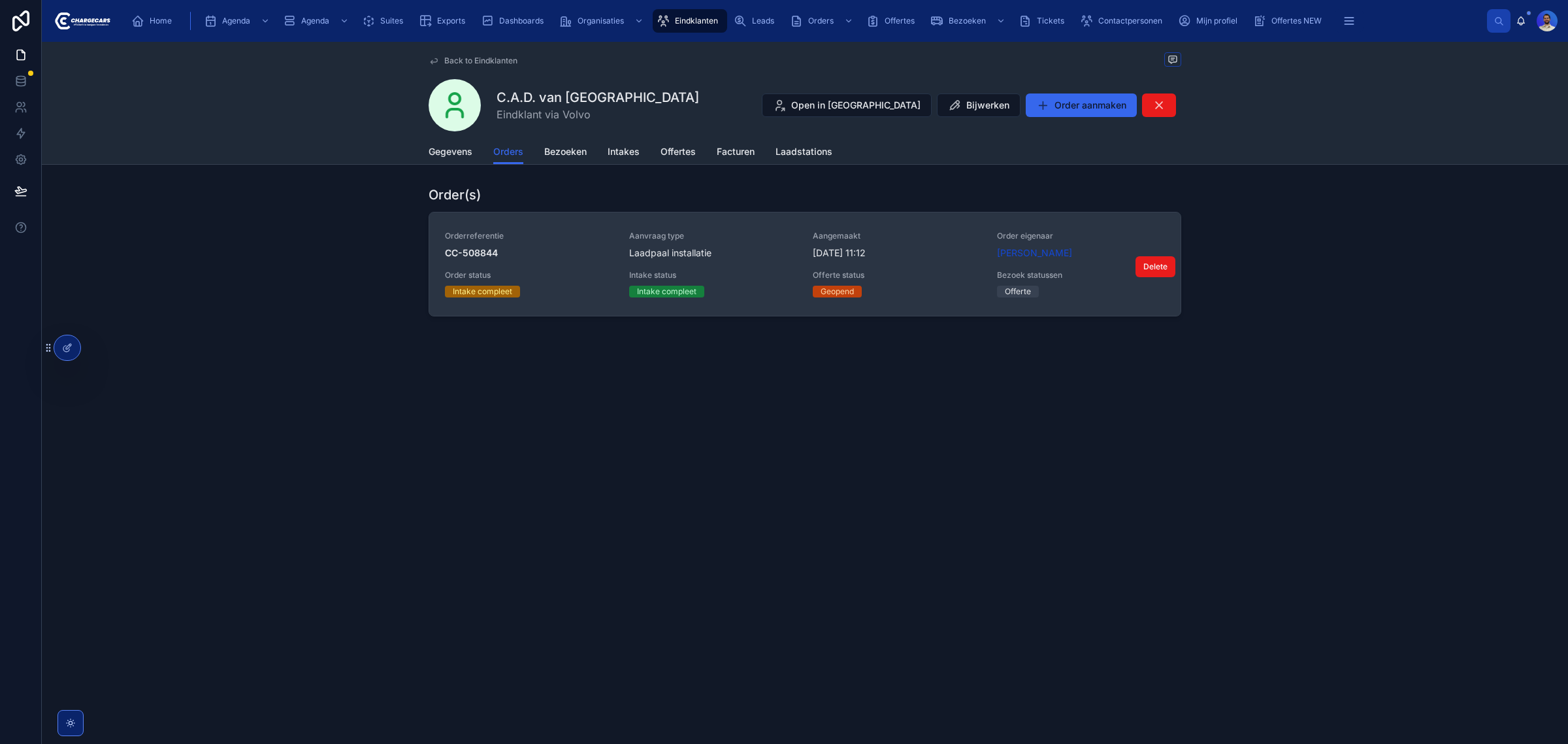
click at [740, 263] on div "Orderreferentie CC-508844 Aanvraag type Laadpaal installatie Aangemaakt 28-8-20…" at bounding box center [804, 264] width 720 height 67
